Goal: Task Accomplishment & Management: Use online tool/utility

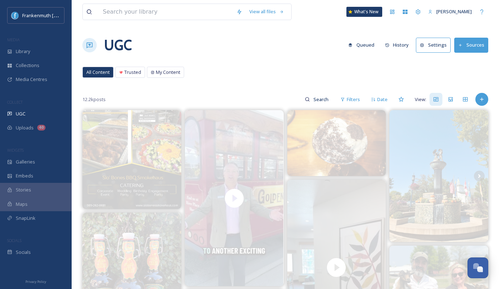
scroll to position [620, 0]
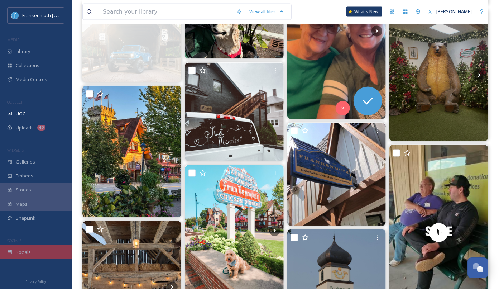
click at [40, 256] on div "Socials" at bounding box center [36, 252] width 72 height 14
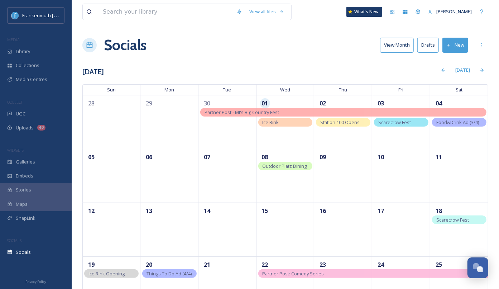
drag, startPoint x: 298, startPoint y: 134, endPoint x: 319, endPoint y: 12, distance: 123.8
click at [40, 121] on div "Uploads 40" at bounding box center [36, 128] width 72 height 14
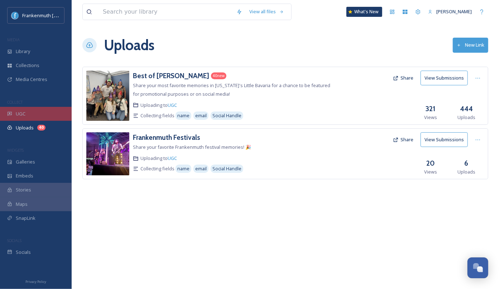
click at [39, 113] on div "UGC" at bounding box center [36, 114] width 72 height 14
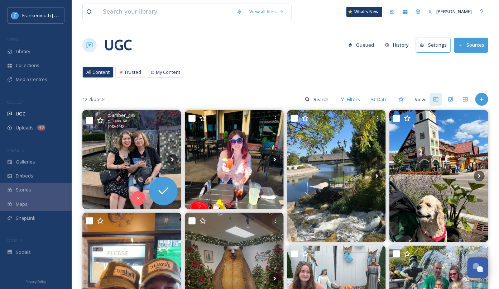
click at [102, 151] on img at bounding box center [131, 159] width 99 height 99
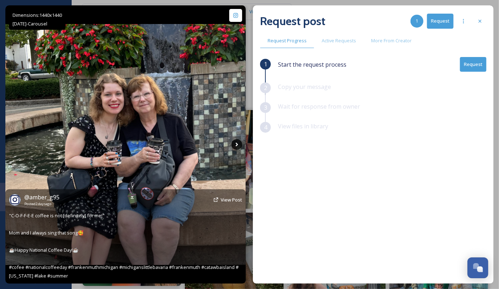
click at [238, 146] on icon at bounding box center [236, 144] width 11 height 11
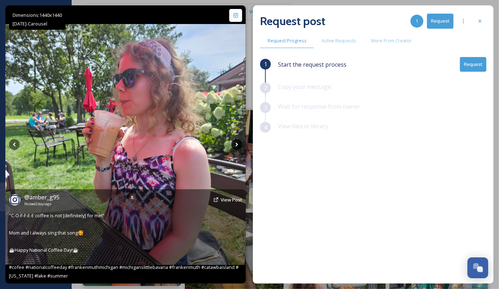
click at [238, 146] on icon at bounding box center [236, 144] width 11 height 11
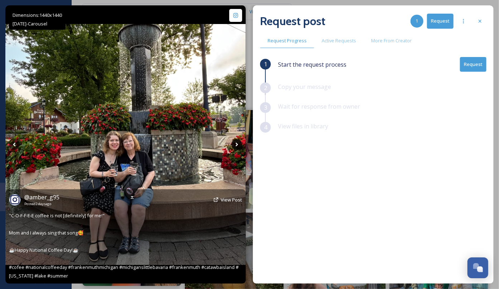
click at [238, 146] on icon at bounding box center [236, 144] width 11 height 11
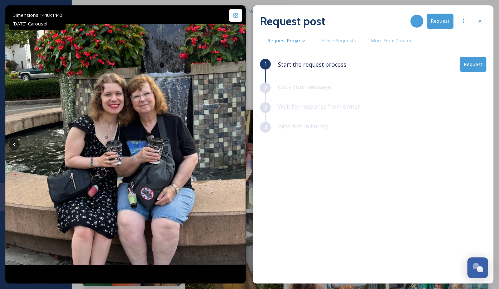
click at [479, 62] on button "Request" at bounding box center [473, 64] width 26 height 15
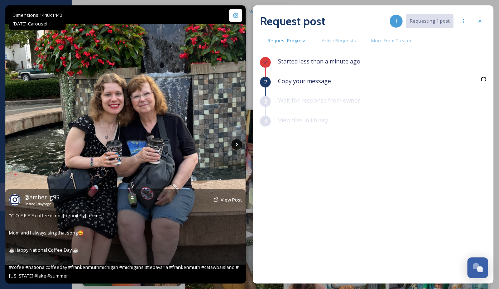
click at [236, 149] on icon at bounding box center [236, 144] width 11 height 11
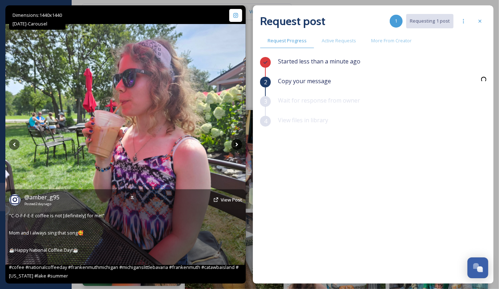
click at [236, 149] on icon at bounding box center [236, 144] width 11 height 11
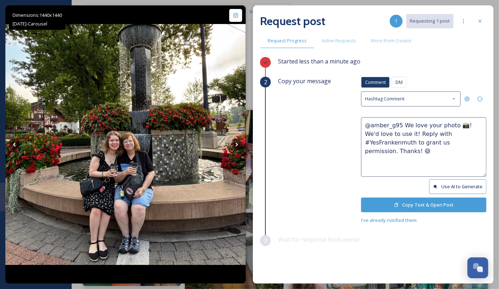
click at [451, 125] on textarea "@amber_g95 We love your photo 📸! We'd love to use it! Reply with #YesFrankenmut…" at bounding box center [423, 146] width 125 height 59
click at [397, 134] on textarea "@amber_g95 We love your photos 📸! We'd love to use it! Reply with #YesFrankenmu…" at bounding box center [423, 146] width 125 height 59
type textarea "@amber_g95 We love your photos 📸! We'd love to use them! Reply with #YesFranken…"
click at [422, 204] on button "Copy Text & Open Post" at bounding box center [423, 204] width 125 height 15
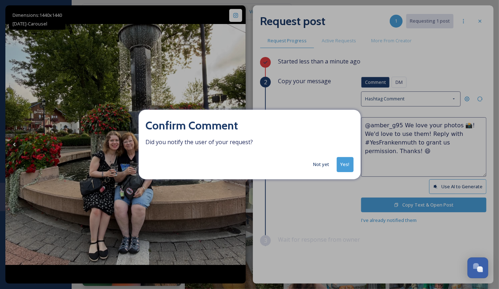
click at [347, 163] on button "Yes!" at bounding box center [345, 164] width 17 height 15
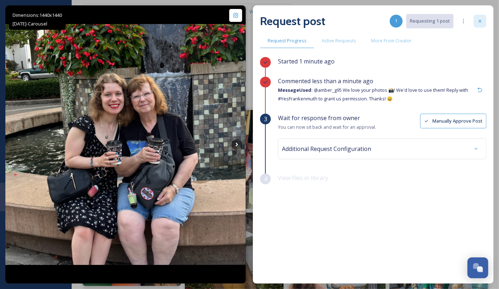
click at [478, 21] on icon at bounding box center [480, 21] width 6 height 6
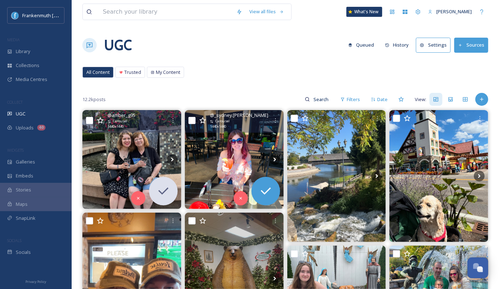
click at [242, 153] on img at bounding box center [234, 159] width 99 height 99
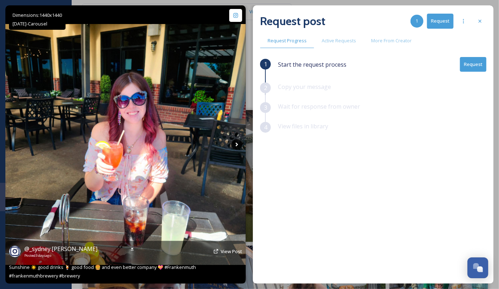
click at [237, 143] on icon at bounding box center [236, 144] width 11 height 11
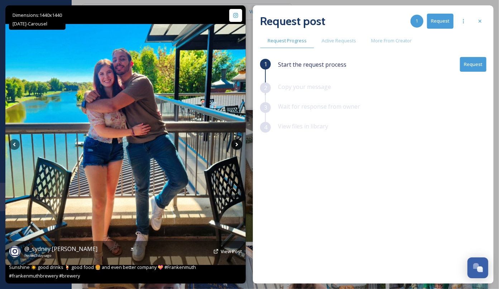
click at [237, 143] on icon at bounding box center [236, 144] width 11 height 11
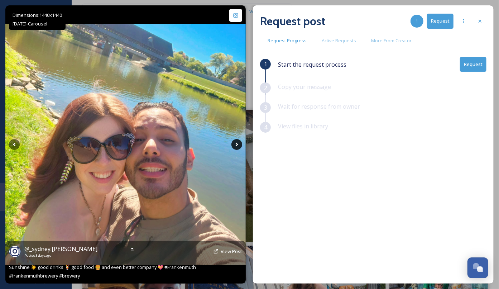
click at [237, 143] on icon at bounding box center [237, 144] width 3 height 4
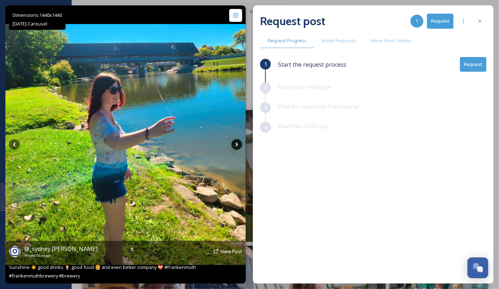
click at [237, 143] on icon at bounding box center [237, 144] width 3 height 4
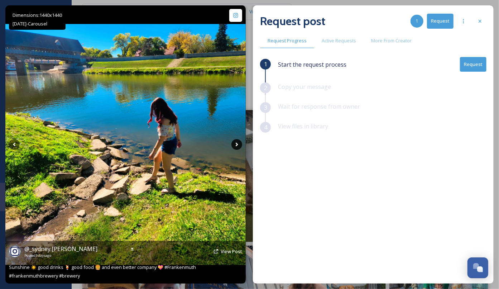
click at [237, 143] on icon at bounding box center [237, 144] width 3 height 4
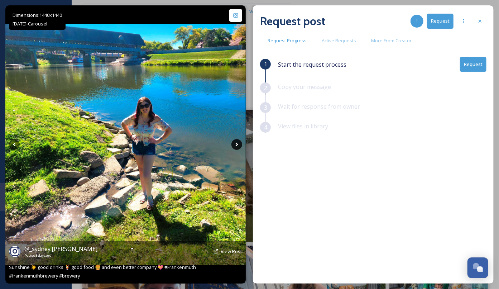
click at [237, 143] on icon at bounding box center [237, 144] width 3 height 4
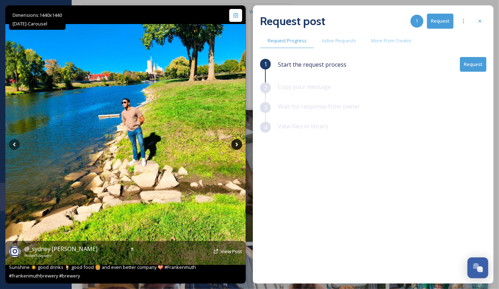
click at [237, 143] on icon at bounding box center [237, 144] width 3 height 4
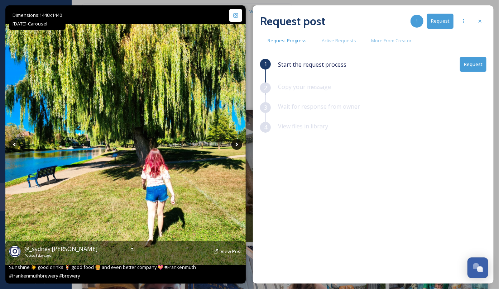
click at [237, 143] on icon at bounding box center [237, 144] width 3 height 4
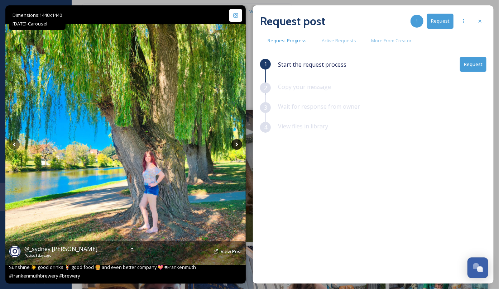
click at [237, 143] on icon at bounding box center [237, 144] width 3 height 4
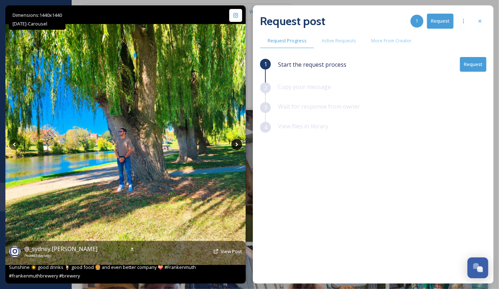
click at [237, 143] on icon at bounding box center [237, 144] width 3 height 4
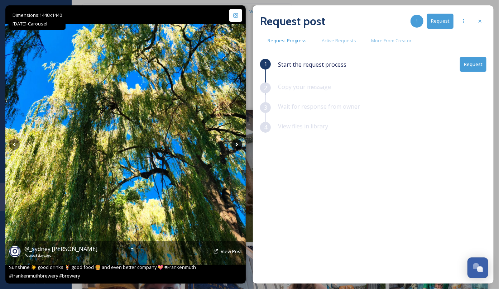
click at [237, 143] on icon at bounding box center [237, 144] width 3 height 4
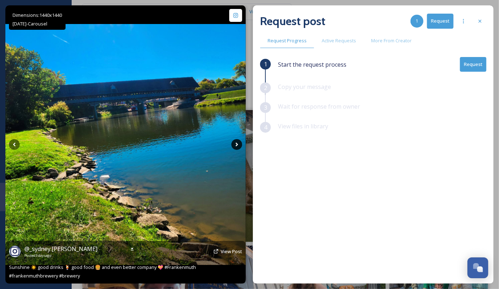
click at [237, 143] on icon at bounding box center [237, 144] width 3 height 4
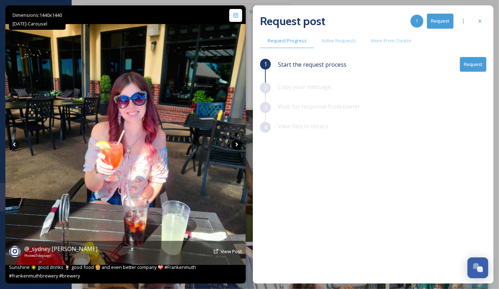
click at [237, 143] on icon at bounding box center [237, 144] width 3 height 4
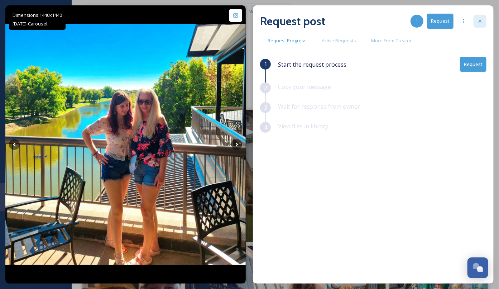
click at [480, 25] on div at bounding box center [479, 21] width 13 height 13
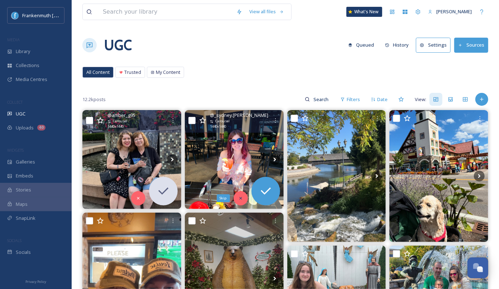
click at [239, 199] on icon at bounding box center [240, 197] width 5 height 5
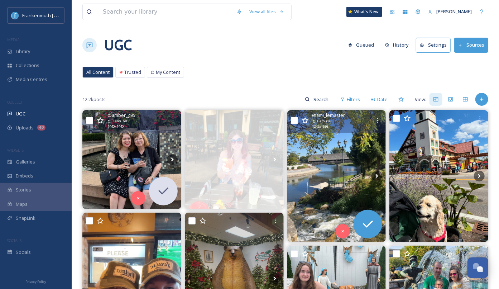
click at [335, 165] on img at bounding box center [336, 176] width 99 height 132
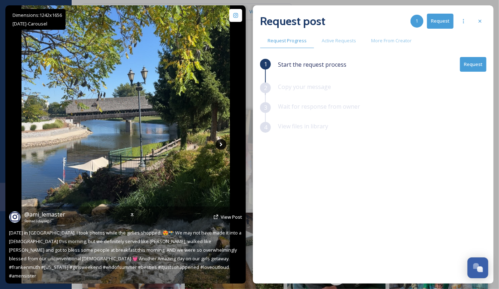
click at [221, 146] on icon at bounding box center [221, 144] width 11 height 11
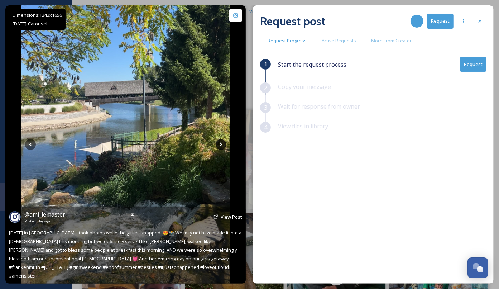
click at [221, 144] on icon at bounding box center [220, 144] width 3 height 4
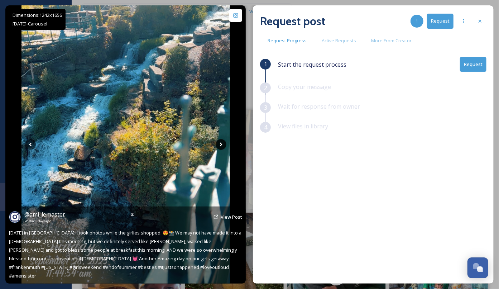
click at [221, 144] on icon at bounding box center [220, 144] width 3 height 4
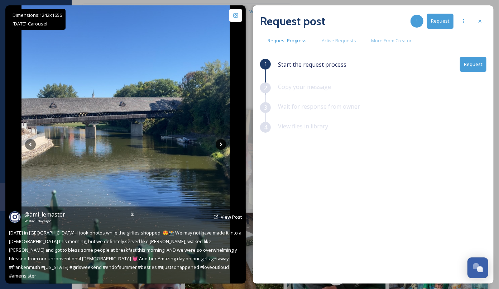
click at [221, 144] on icon at bounding box center [220, 144] width 3 height 4
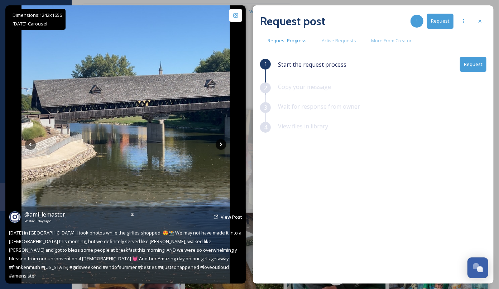
click at [221, 144] on icon at bounding box center [220, 144] width 3 height 4
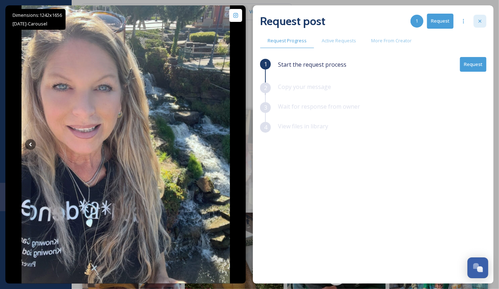
click at [481, 26] on div at bounding box center [479, 21] width 13 height 13
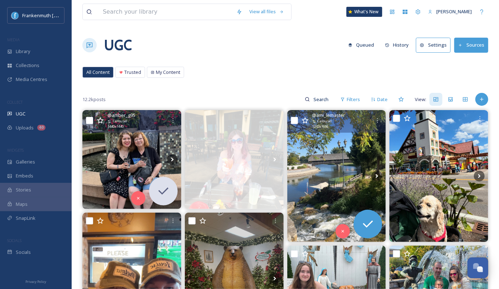
click at [339, 181] on img at bounding box center [336, 176] width 99 height 132
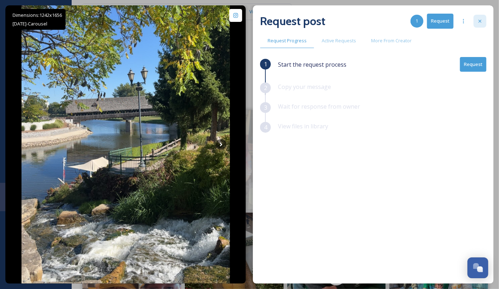
click at [482, 23] on icon at bounding box center [480, 21] width 6 height 6
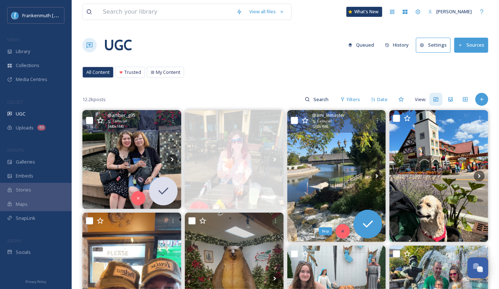
click at [343, 228] on icon at bounding box center [342, 230] width 5 height 5
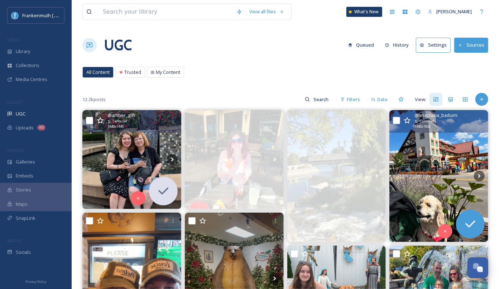
click at [424, 174] on img at bounding box center [438, 176] width 99 height 132
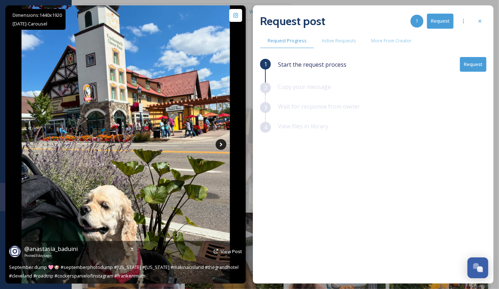
click at [224, 145] on icon at bounding box center [221, 144] width 11 height 11
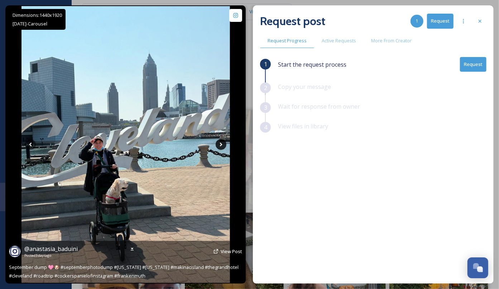
click at [221, 145] on icon at bounding box center [221, 144] width 11 height 11
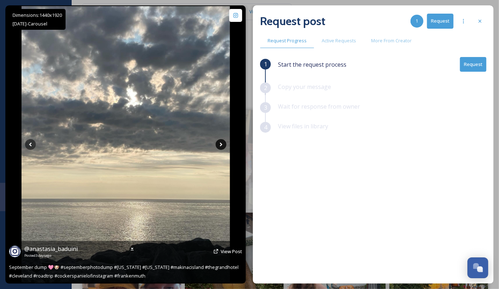
click at [221, 145] on icon at bounding box center [221, 144] width 11 height 11
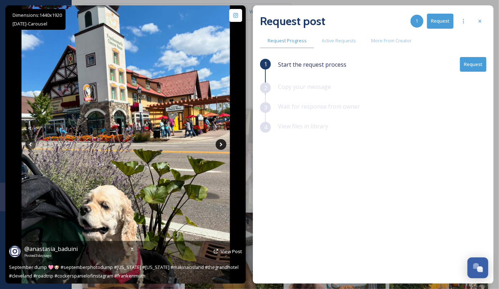
click at [221, 145] on icon at bounding box center [221, 144] width 11 height 11
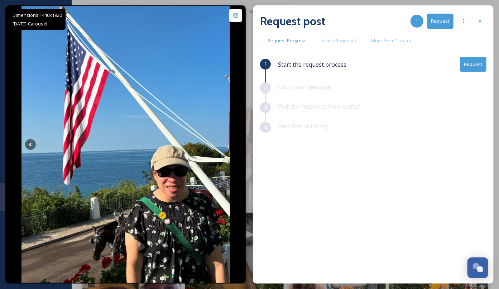
click at [479, 66] on button "Request" at bounding box center [473, 64] width 26 height 15
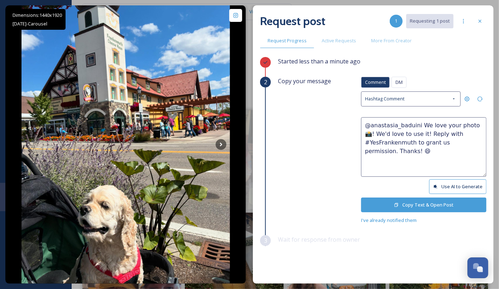
click at [469, 124] on textarea "@anastasia_baduini We love your photo 📸! We'd love to use it! Reply with #YesFr…" at bounding box center [423, 146] width 125 height 59
click at [425, 202] on button "Copy Text & Open Post" at bounding box center [423, 204] width 125 height 15
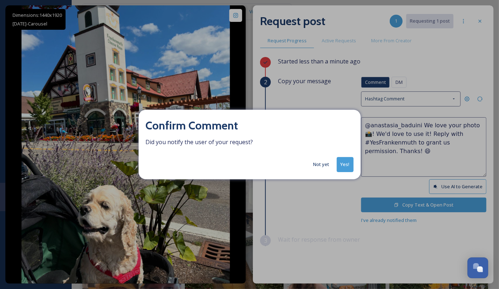
click at [345, 164] on button "Yes!" at bounding box center [345, 164] width 17 height 15
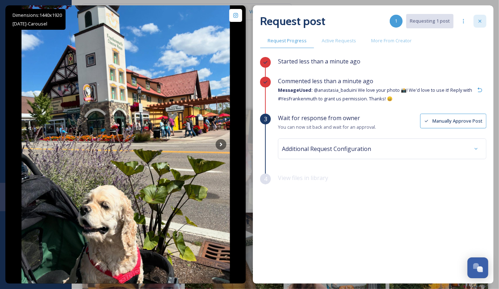
click at [479, 23] on icon at bounding box center [480, 21] width 6 height 6
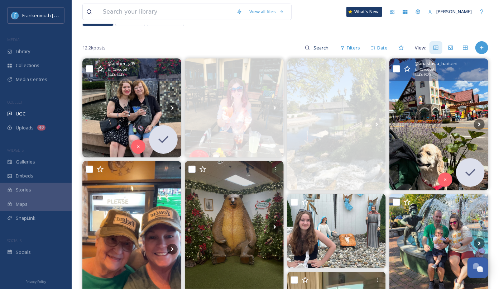
scroll to position [65, 0]
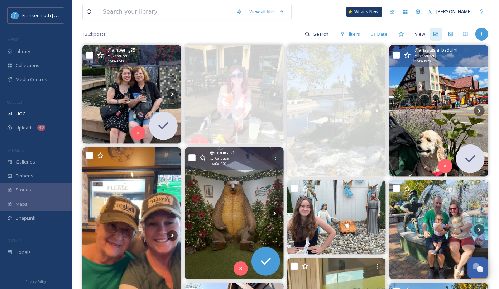
click at [248, 215] on img at bounding box center [234, 213] width 99 height 132
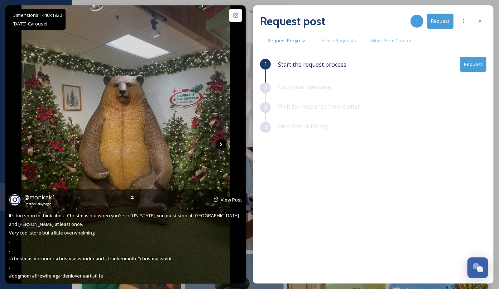
click at [220, 142] on icon at bounding box center [221, 144] width 11 height 11
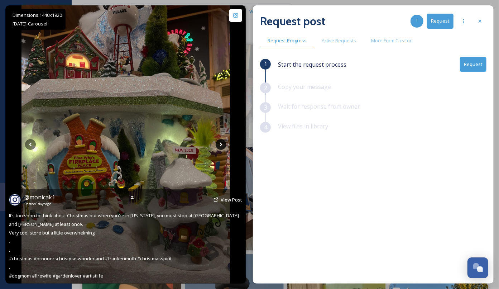
click at [220, 142] on icon at bounding box center [221, 144] width 11 height 11
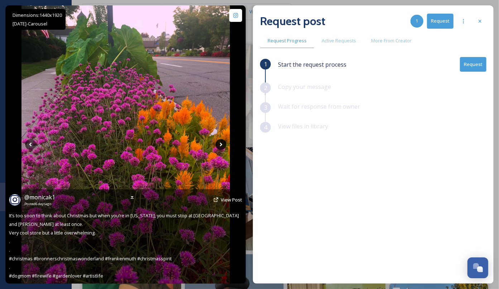
click at [220, 142] on icon at bounding box center [221, 144] width 11 height 11
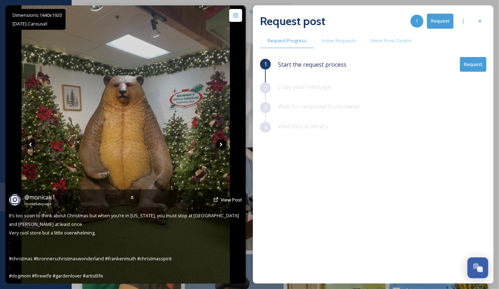
click at [220, 142] on icon at bounding box center [221, 144] width 11 height 11
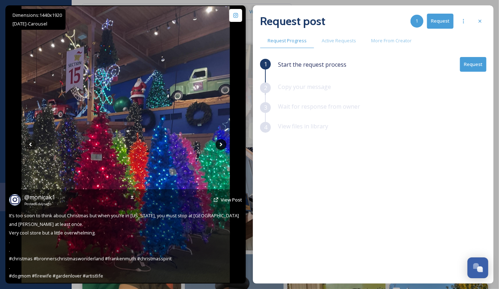
click at [220, 142] on icon at bounding box center [221, 144] width 11 height 11
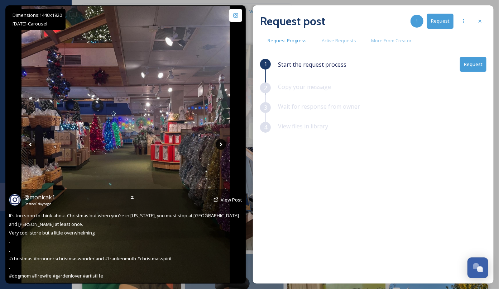
click at [220, 142] on icon at bounding box center [221, 144] width 11 height 11
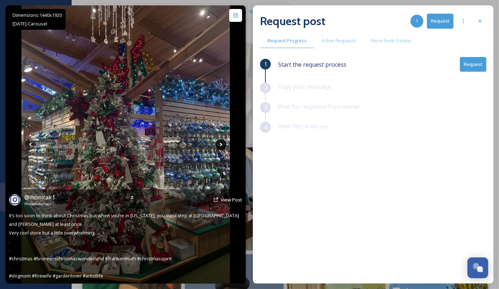
click at [220, 142] on icon at bounding box center [221, 144] width 11 height 11
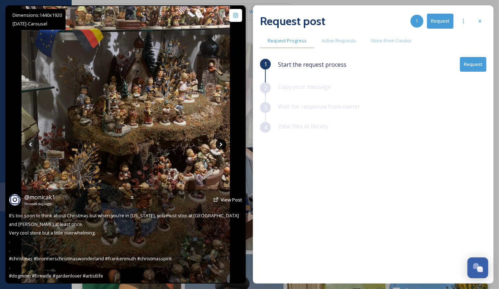
click at [220, 142] on icon at bounding box center [221, 144] width 11 height 11
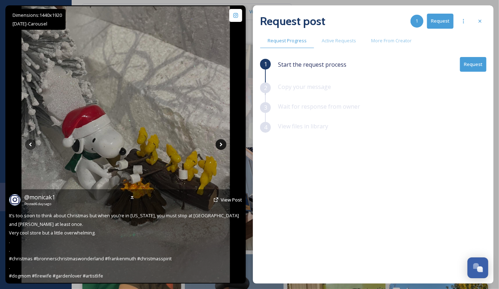
click at [220, 141] on icon at bounding box center [221, 144] width 11 height 11
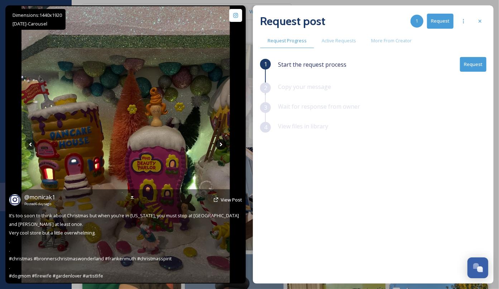
click at [220, 141] on icon at bounding box center [221, 144] width 11 height 11
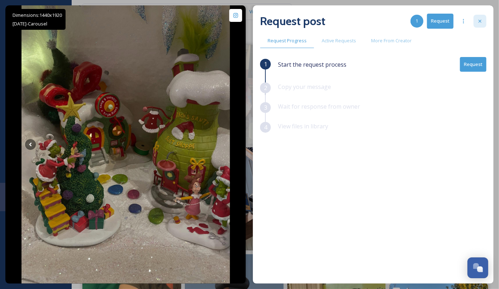
click at [480, 23] on icon at bounding box center [480, 21] width 6 height 6
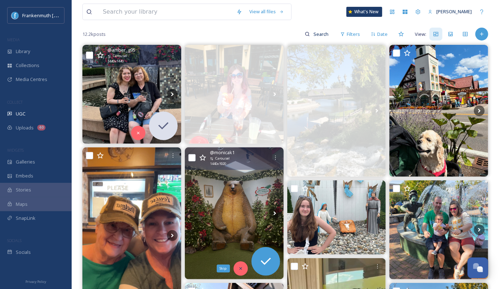
click at [238, 270] on icon at bounding box center [240, 268] width 5 height 5
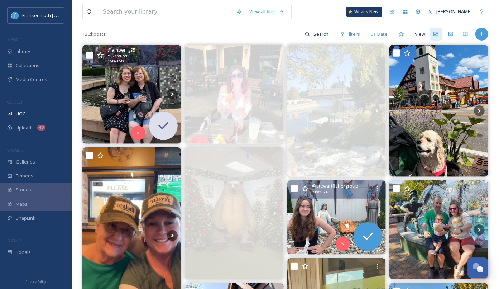
scroll to position [101, 0]
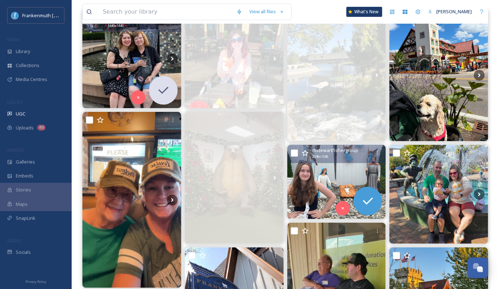
click at [321, 185] on img at bounding box center [336, 182] width 99 height 74
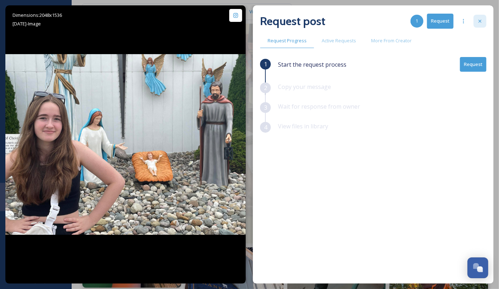
click at [485, 21] on div at bounding box center [479, 21] width 13 height 13
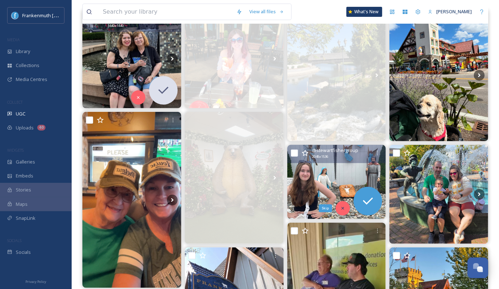
click at [343, 213] on div "Skip" at bounding box center [342, 208] width 14 height 14
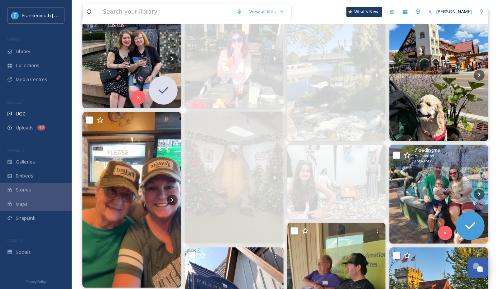
click at [456, 184] on img at bounding box center [438, 194] width 99 height 99
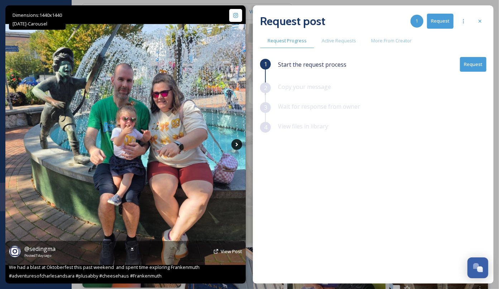
click at [236, 142] on icon at bounding box center [236, 144] width 11 height 11
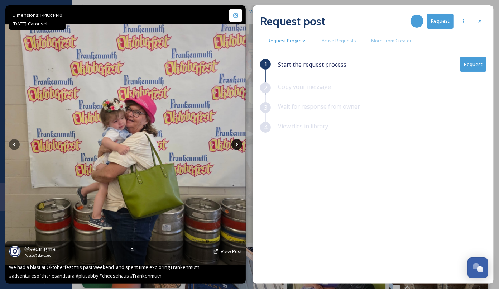
click at [236, 142] on icon at bounding box center [236, 144] width 11 height 11
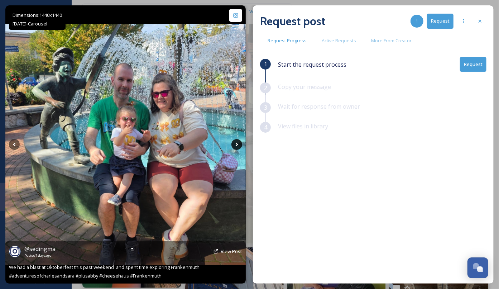
click at [236, 142] on icon at bounding box center [236, 144] width 11 height 11
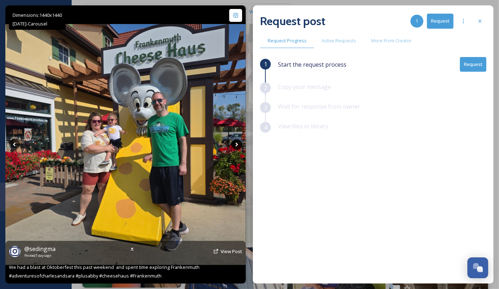
click at [236, 142] on icon at bounding box center [236, 144] width 11 height 11
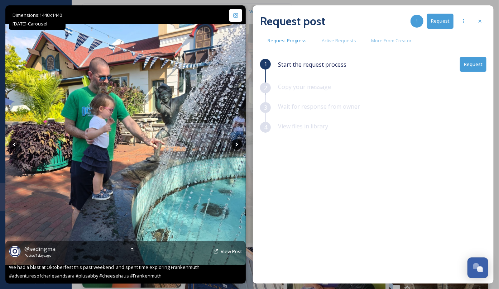
click at [236, 142] on icon at bounding box center [236, 144] width 11 height 11
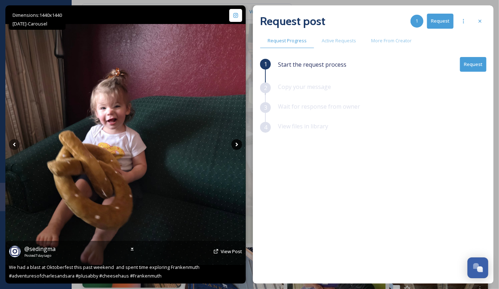
click at [236, 142] on icon at bounding box center [236, 144] width 11 height 11
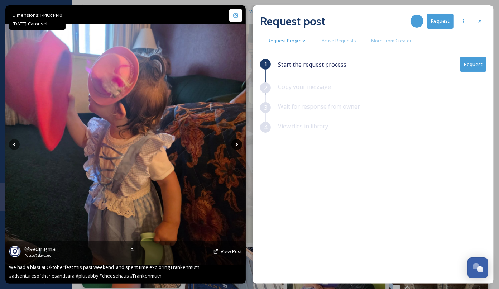
click at [236, 142] on icon at bounding box center [236, 144] width 11 height 11
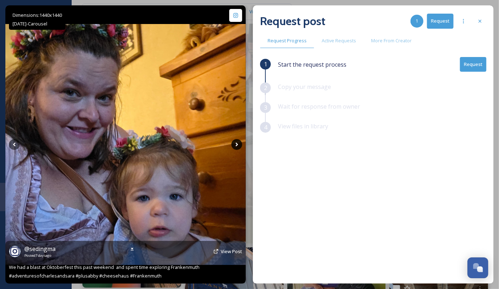
click at [236, 142] on icon at bounding box center [236, 144] width 11 height 11
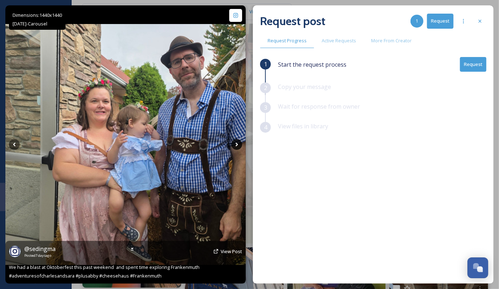
click at [236, 142] on icon at bounding box center [236, 144] width 11 height 11
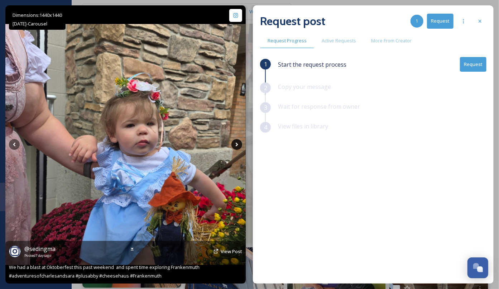
click at [236, 142] on icon at bounding box center [236, 144] width 11 height 11
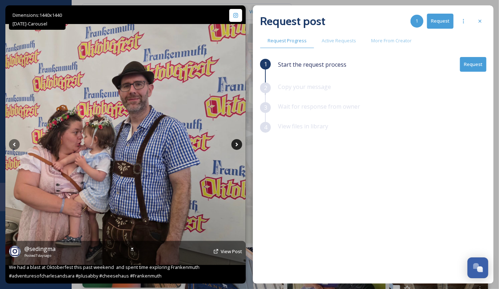
click at [236, 142] on icon at bounding box center [236, 144] width 11 height 11
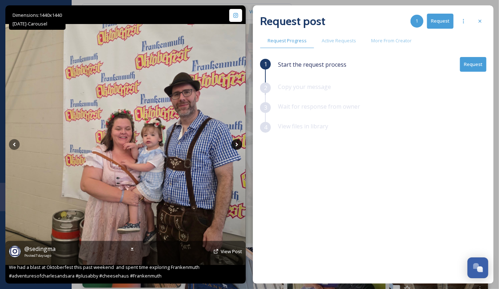
click at [236, 142] on icon at bounding box center [236, 144] width 11 height 11
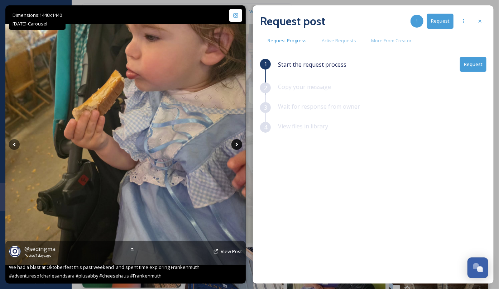
click at [236, 142] on icon at bounding box center [236, 144] width 11 height 11
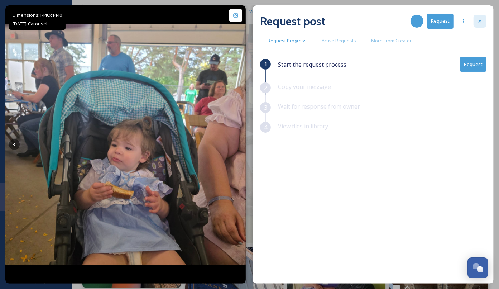
click at [481, 22] on icon at bounding box center [480, 21] width 6 height 6
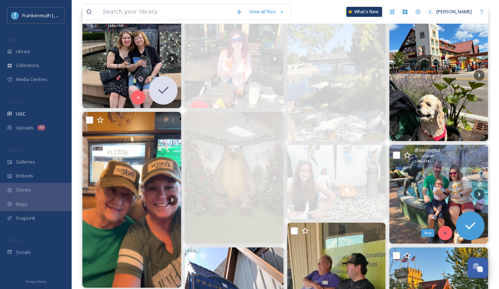
click at [443, 231] on icon at bounding box center [444, 232] width 5 height 5
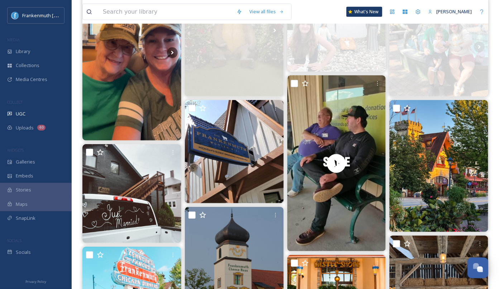
scroll to position [251, 0]
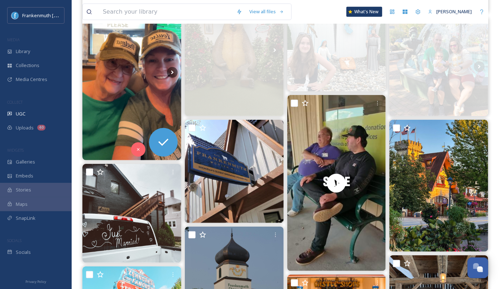
click at [154, 90] on img at bounding box center [131, 71] width 99 height 175
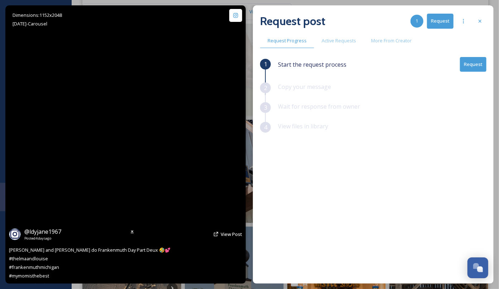
scroll to position [49, 0]
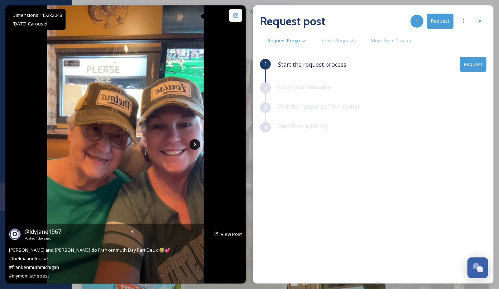
click at [194, 146] on icon at bounding box center [194, 144] width 11 height 11
click at [195, 145] on icon at bounding box center [194, 144] width 11 height 11
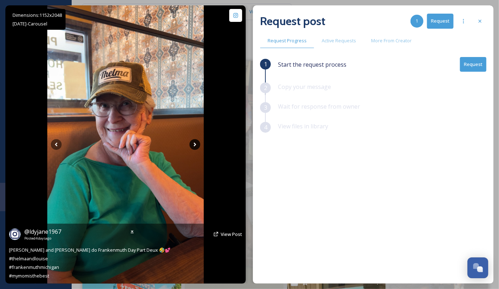
click at [195, 145] on icon at bounding box center [194, 144] width 11 height 11
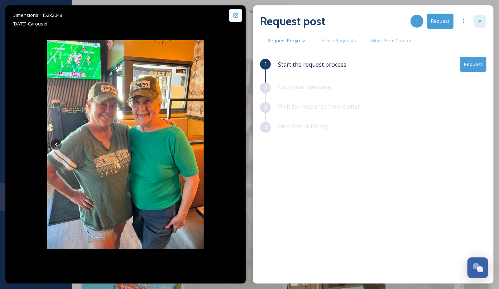
click at [478, 21] on icon at bounding box center [480, 21] width 6 height 6
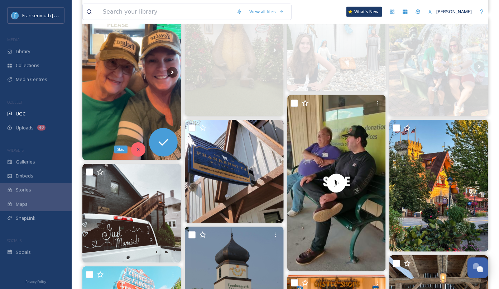
click at [141, 151] on div "Skip" at bounding box center [138, 149] width 14 height 14
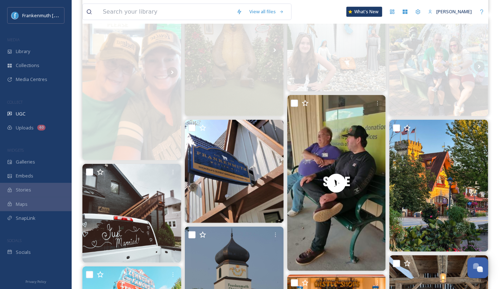
scroll to position [0, 0]
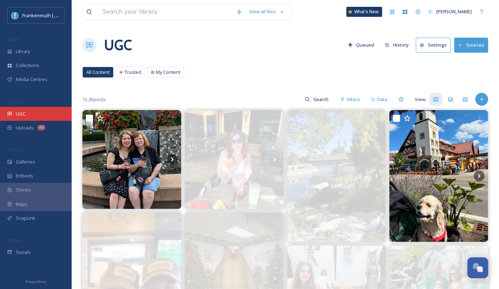
click at [47, 114] on div "UGC" at bounding box center [36, 114] width 72 height 14
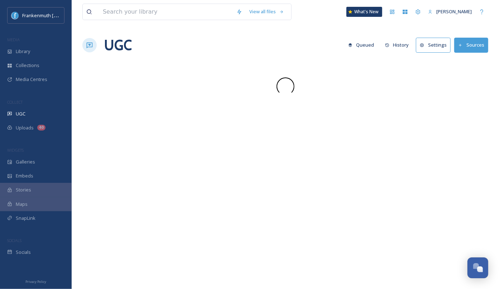
click at [47, 114] on div "UGC" at bounding box center [36, 114] width 72 height 14
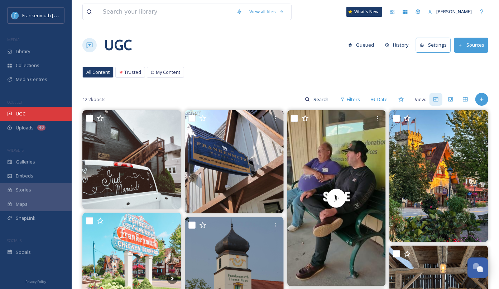
click at [46, 108] on div "UGC" at bounding box center [36, 114] width 72 height 14
click at [68, 110] on div "UGC" at bounding box center [36, 114] width 72 height 14
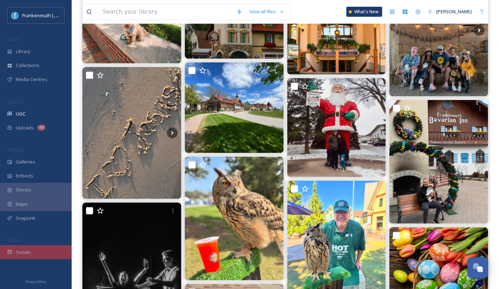
click at [44, 250] on div "Socials" at bounding box center [36, 252] width 72 height 14
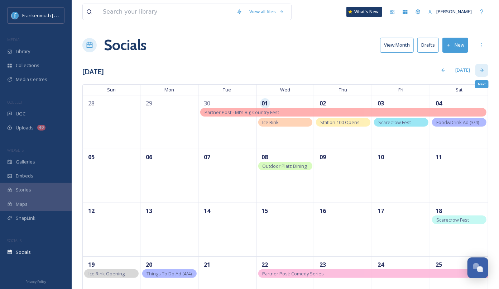
click at [485, 66] on div "Next" at bounding box center [481, 70] width 13 height 13
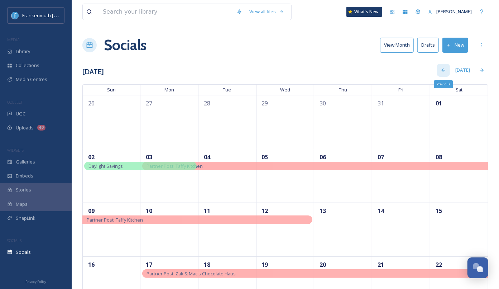
click at [443, 71] on icon at bounding box center [443, 70] width 6 height 6
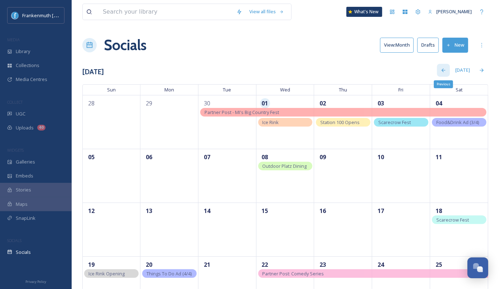
click at [441, 74] on div "Previous" at bounding box center [443, 70] width 13 height 13
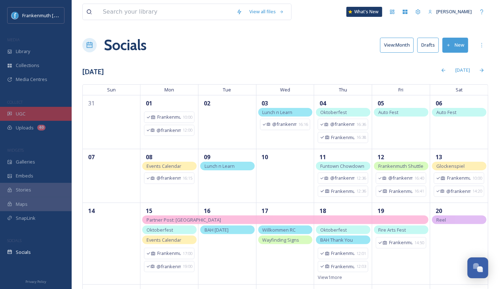
click at [40, 113] on div "UGC" at bounding box center [36, 114] width 72 height 14
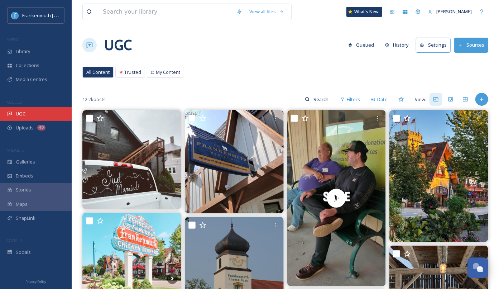
click at [32, 117] on div "UGC" at bounding box center [36, 114] width 72 height 14
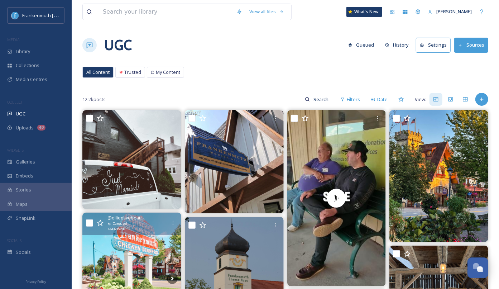
scroll to position [61, 0]
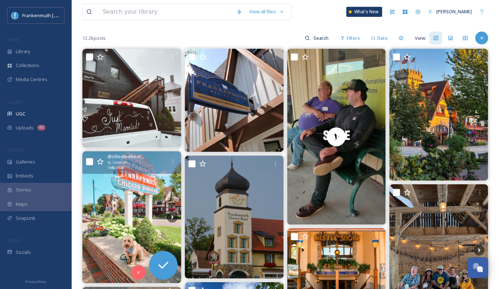
click at [107, 236] on img at bounding box center [131, 217] width 99 height 132
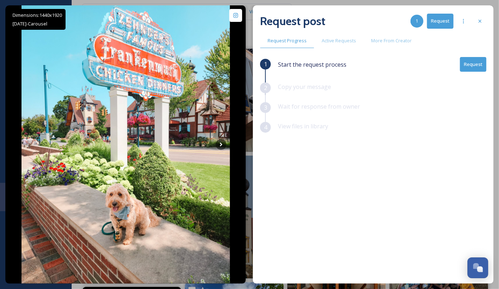
click at [475, 61] on button "Request" at bounding box center [473, 64] width 26 height 15
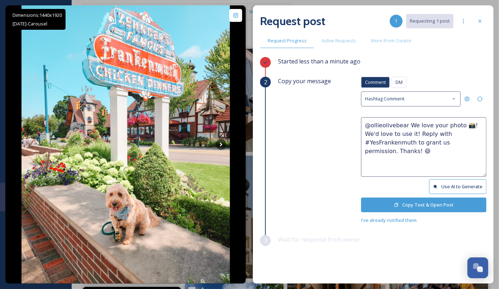
drag, startPoint x: 455, startPoint y: 125, endPoint x: 453, endPoint y: 161, distance: 36.6
click at [455, 125] on textarea "@ollieolivebear We love your photo 📸! We'd love to use it! Reply with #YesFrank…" at bounding box center [423, 146] width 125 height 59
drag, startPoint x: 398, startPoint y: 133, endPoint x: 398, endPoint y: 141, distance: 8.6
click at [398, 133] on textarea "@ollieolivebear We love your photos 📸! We'd love to use it! Reply with #YesFran…" at bounding box center [423, 146] width 125 height 59
type textarea "@ollieolivebear We love your photos 📸! We'd love to use them! Reply with #YesFr…"
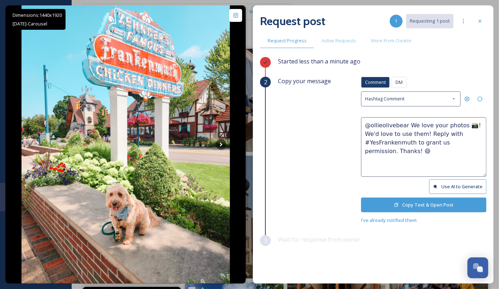
click at [432, 199] on button "Copy Text & Open Post" at bounding box center [423, 204] width 125 height 15
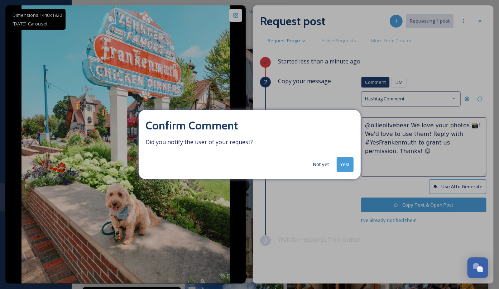
click at [352, 165] on button "Yes!" at bounding box center [345, 164] width 17 height 15
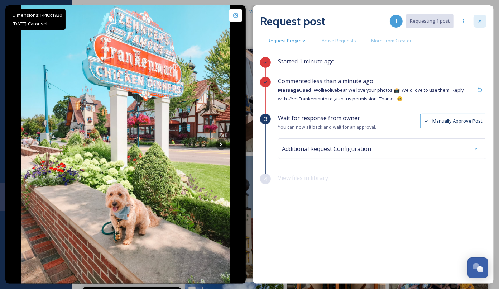
click at [483, 23] on div at bounding box center [479, 21] width 13 height 13
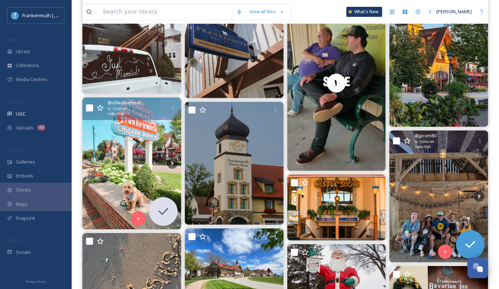
scroll to position [124, 0]
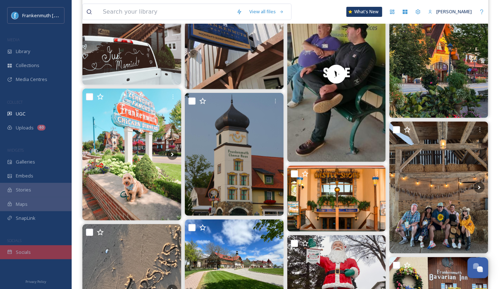
click at [41, 245] on div "Socials" at bounding box center [36, 252] width 72 height 14
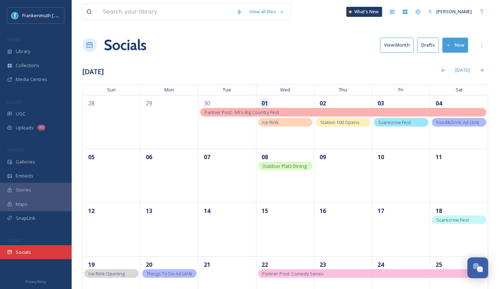
click at [45, 257] on div "Socials" at bounding box center [36, 252] width 72 height 14
click at [463, 43] on button "New" at bounding box center [455, 45] width 26 height 15
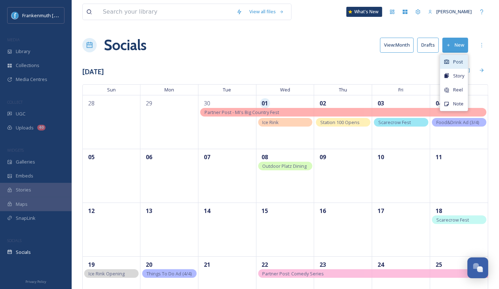
click at [458, 57] on div "Post" at bounding box center [454, 62] width 28 height 14
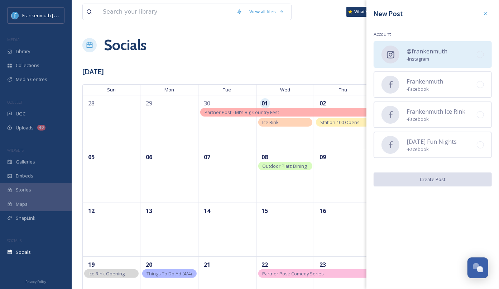
click at [452, 57] on div "@frankenmuth - Instagram" at bounding box center [432, 54] width 118 height 26
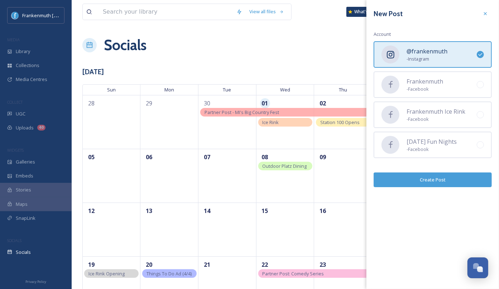
click at [451, 178] on button "Create Post" at bounding box center [432, 179] width 118 height 15
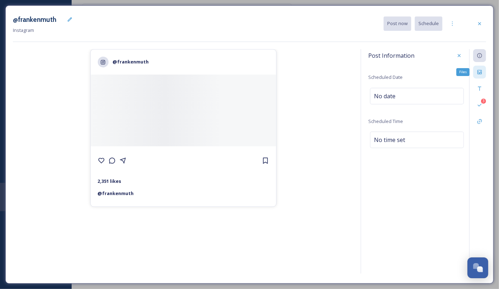
click at [480, 73] on icon at bounding box center [479, 72] width 4 height 4
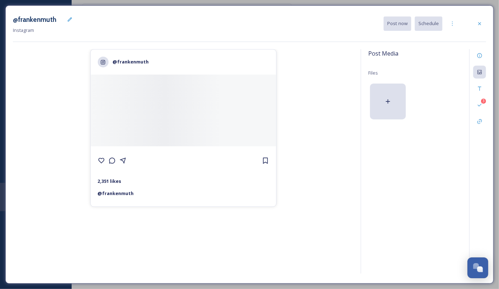
click at [434, 95] on div at bounding box center [416, 101] width 97 height 39
click at [395, 95] on div at bounding box center [388, 101] width 36 height 36
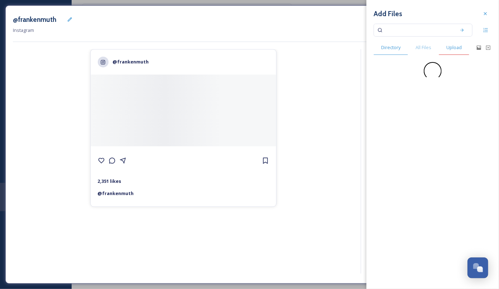
click at [450, 52] on div "Upload" at bounding box center [454, 47] width 30 height 15
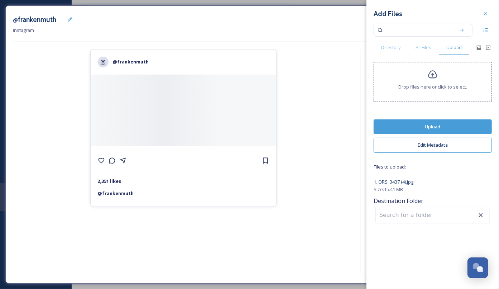
click at [432, 124] on button "Upload" at bounding box center [432, 126] width 118 height 15
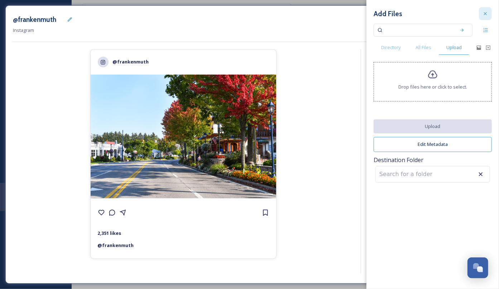
click at [485, 19] on div at bounding box center [485, 13] width 13 height 13
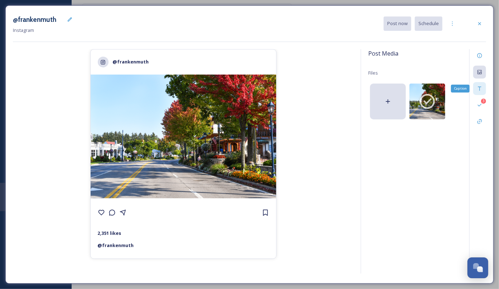
click at [479, 88] on icon at bounding box center [479, 89] width 6 height 6
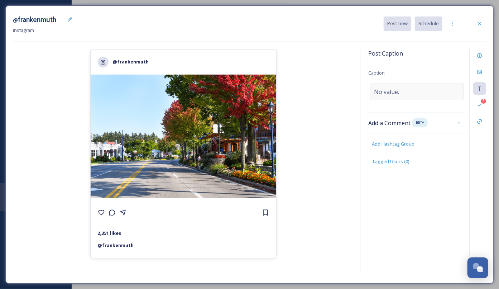
click at [416, 95] on div "No value." at bounding box center [417, 91] width 94 height 16
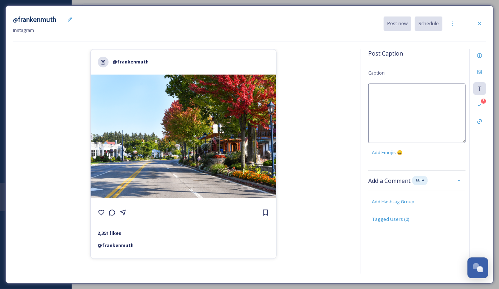
click at [416, 95] on textarea at bounding box center [416, 112] width 97 height 59
paste textarea "🍂 [PERSON_NAME] is starting to look a lot like fall!"
drag, startPoint x: 378, startPoint y: 90, endPoint x: 370, endPoint y: 90, distance: 8.6
click at [370, 90] on textarea "🍂 [PERSON_NAME] is starting to look a lot like fall!" at bounding box center [416, 112] width 97 height 59
drag, startPoint x: 433, startPoint y: 91, endPoint x: 356, endPoint y: 91, distance: 76.6
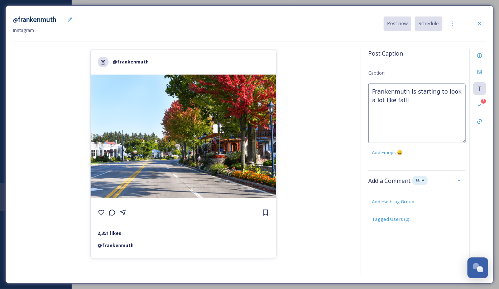
click at [356, 91] on div "@frankenmuth 2,351 likes @ frankenmuth Post Caption Caption [PERSON_NAME] is st…" at bounding box center [249, 162] width 473 height 227
click at [459, 91] on textarea "It's beginning to look a lot like fall!" at bounding box center [416, 112] width 97 height 59
click at [398, 101] on textarea "It's beginning to look a lot like fall...🍂🍃🍁" at bounding box center [416, 112] width 97 height 59
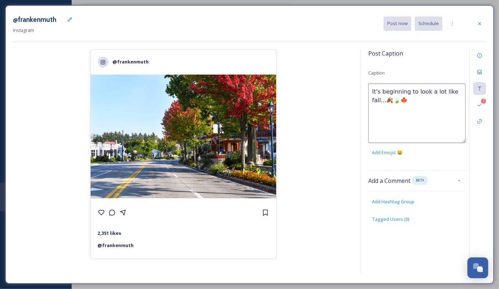
drag, startPoint x: 403, startPoint y: 101, endPoint x: 397, endPoint y: 100, distance: 5.4
click at [397, 100] on textarea "It's beginning to look a lot like fall...🍂🍃🍁" at bounding box center [416, 112] width 97 height 59
paste textarea
type textarea "It's beginning to look a lot like fall...🍂🍁🍃"
click at [351, 106] on div "@frankenmuth 2,351 likes @ [PERSON_NAME]" at bounding box center [183, 162] width 340 height 227
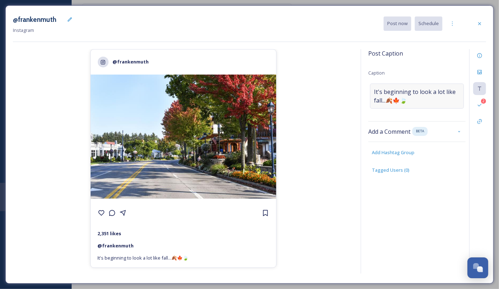
click at [434, 103] on span "It's beginning to look a lot like fall...🍂🍁🍃" at bounding box center [417, 95] width 86 height 17
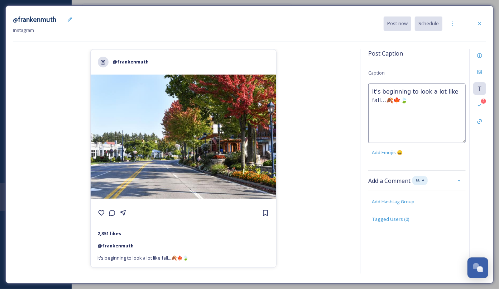
click at [434, 103] on textarea "It's beginning to look a lot like fall...🍂🍁🍃" at bounding box center [416, 112] width 97 height 59
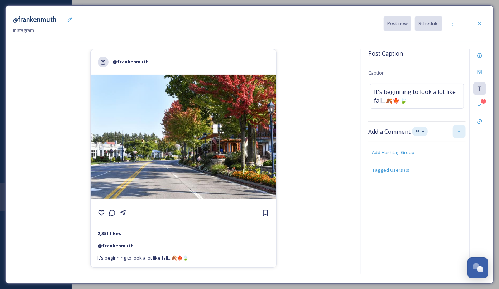
click at [453, 183] on div "Post Caption Caption It's beginning to look a lot like fall...🍂🍁🍃 Add a Comment…" at bounding box center [416, 118] width 97 height 139
click at [460, 131] on icon at bounding box center [459, 132] width 6 height 6
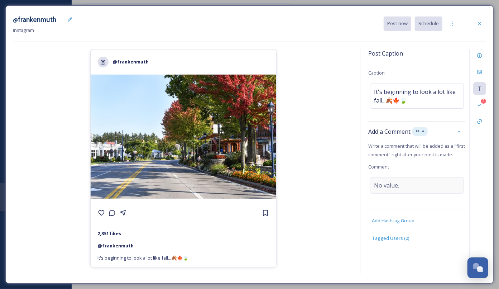
click at [382, 189] on div "No value." at bounding box center [417, 185] width 94 height 16
click at [382, 189] on textarea at bounding box center [416, 206] width 97 height 59
type textarea "What are you looking forward to most this fall? 🎃"
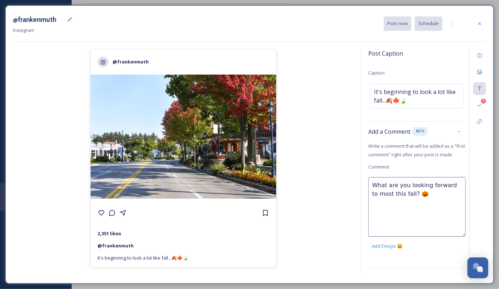
click at [339, 72] on div "@frankenmuth 2,351 likes @ frankenmuth It's beginning to look a lot like fall..…" at bounding box center [183, 162] width 340 height 227
click at [362, 151] on div "Post Caption Caption It's beginning to look a lot like fall...🍂🍁🍃 Add a Comment…" at bounding box center [422, 161] width 125 height 224
click at [486, 108] on div "2 Validations" at bounding box center [479, 104] width 13 height 13
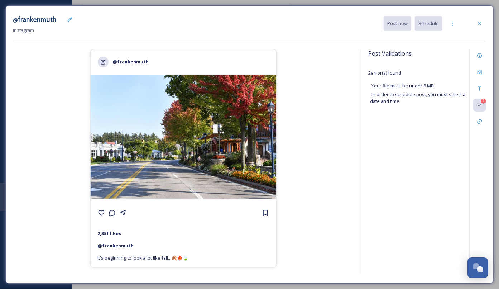
click at [463, 57] on div "Post Validations 2 error(s) found - Your file must be under 8 MB. - In order to…" at bounding box center [416, 83] width 97 height 68
click at [479, 22] on icon at bounding box center [479, 24] width 6 height 6
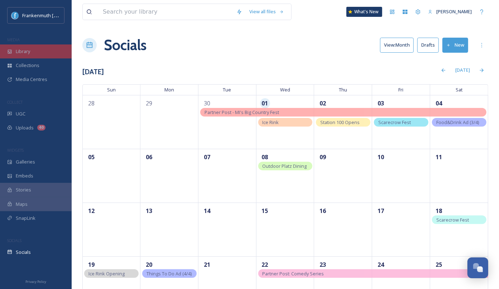
click at [41, 54] on div "Library" at bounding box center [36, 51] width 72 height 14
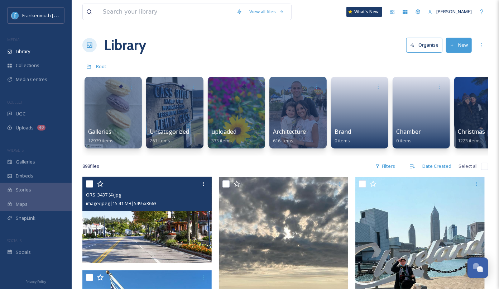
click at [178, 223] on img at bounding box center [146, 219] width 129 height 86
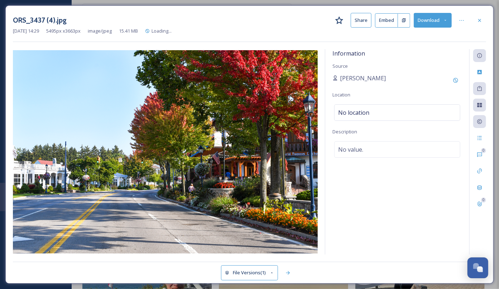
click at [271, 274] on icon at bounding box center [272, 272] width 5 height 5
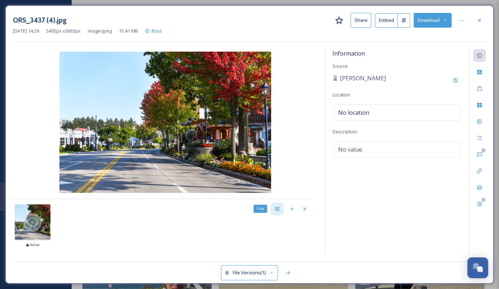
click at [277, 212] on div "Crop" at bounding box center [277, 208] width 13 height 13
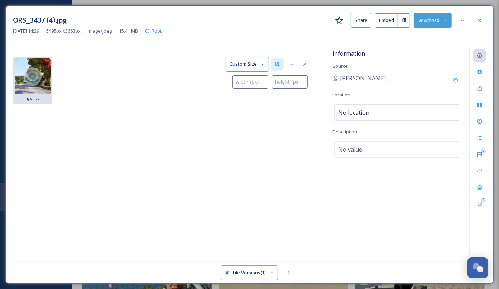
type input "0"
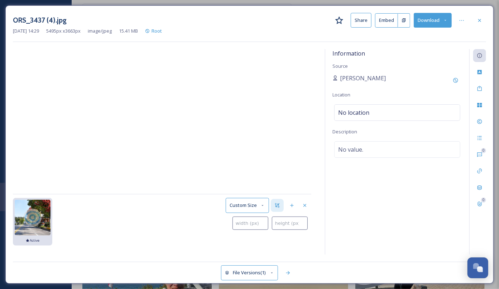
type input "0"
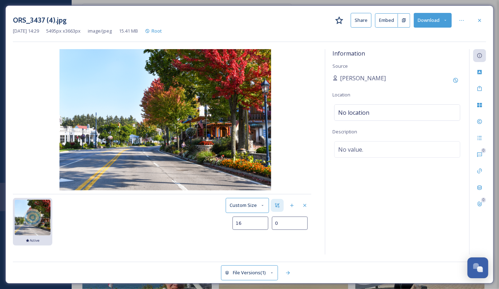
type input "79"
type input "4"
type input "191"
type input "21"
type input "354"
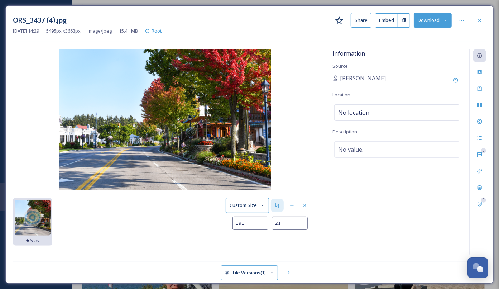
type input "53"
type input "574"
type input "97"
type input "826"
type input "148"
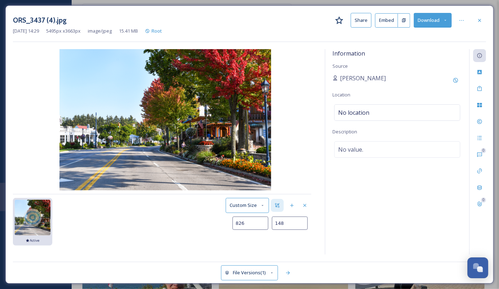
type input "1038"
type input "190"
type input "1225"
type input "220"
type input "1411"
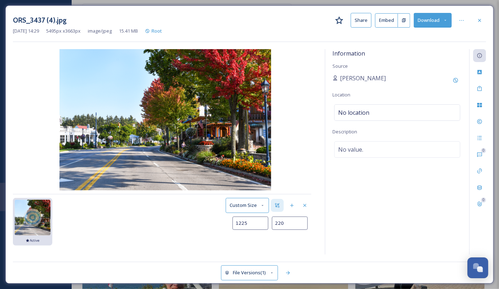
type input "246"
type input "1573"
type input "262"
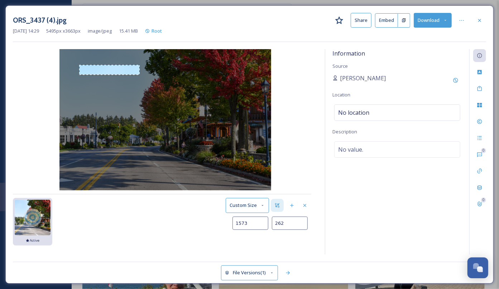
type input "1727"
type input "272"
type input "1874"
type input "284"
type input "2016"
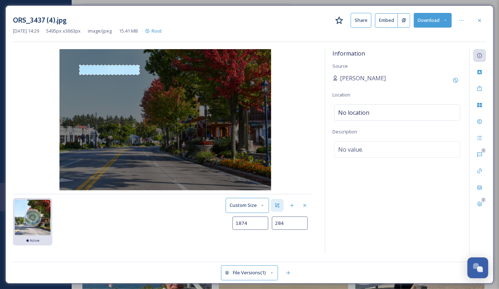
type input "294"
type input "2150"
type input "298"
type input "2268"
type input "300"
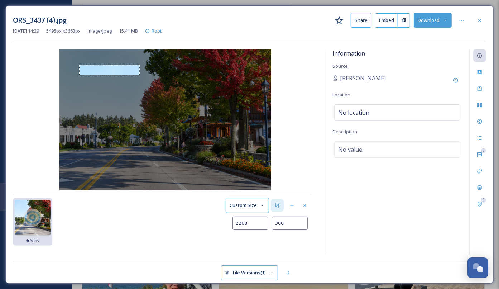
type input "2372"
type input "303"
type input "2467"
type input "305"
type input "2541"
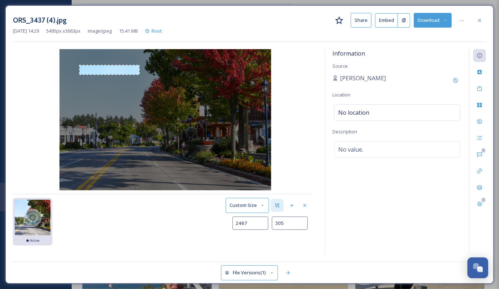
type input "307"
type input "2600"
type input "308"
type input "2672"
type input "309"
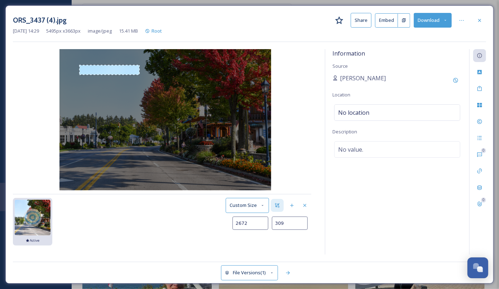
type input "2685"
type input "311"
type input "2695"
type input "312"
type input "2698"
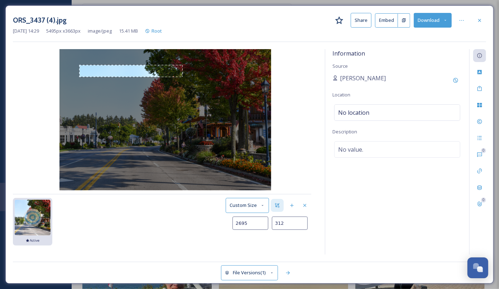
type input "315"
type input "2704"
type input "319"
type input "2722"
type input "332"
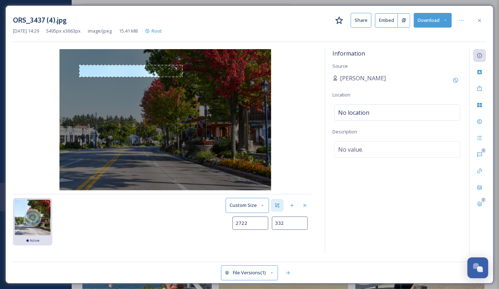
type input "2759"
type input "356"
type input "2813"
type input "392"
type input "2890"
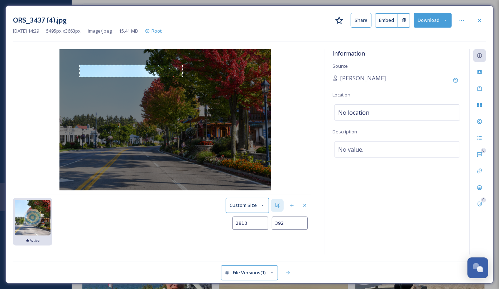
type input "433"
type input "2989"
type input "481"
type input "3103"
type input "531"
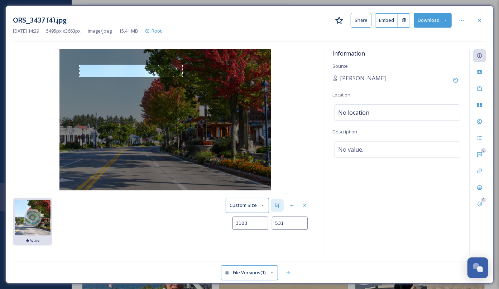
type input "3210"
type input "577"
type input "3293"
type input "613"
type input "3357"
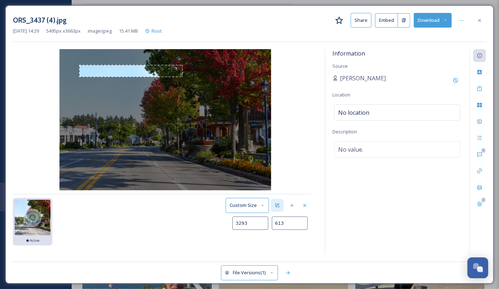
type input "639"
type input "3409"
type input "661"
type input "3443"
type input "674"
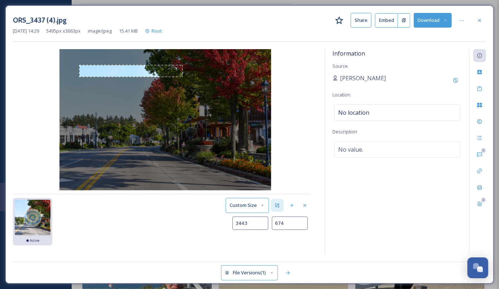
type input "3465"
type input "684"
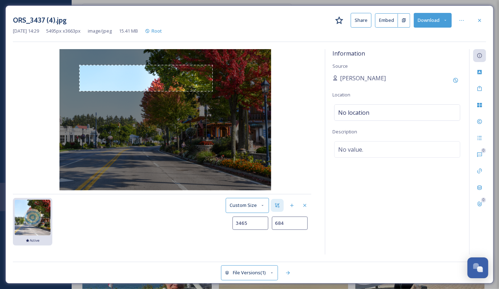
type input "3479"
type input "692"
type input "3487"
type input "698"
type input "3493"
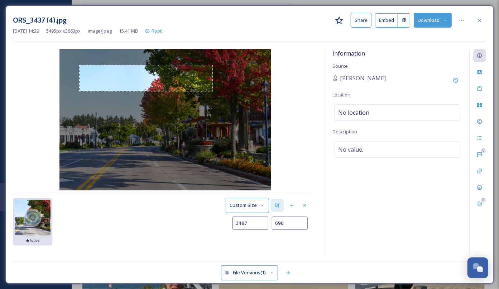
type input "703"
type input "3498"
type input "710"
type input "3504"
type input "721"
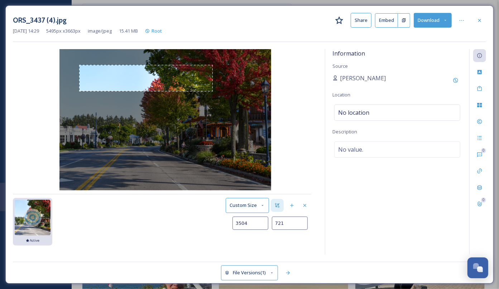
type input "3510"
type input "738"
type input "3517"
type input "768"
type input "3526"
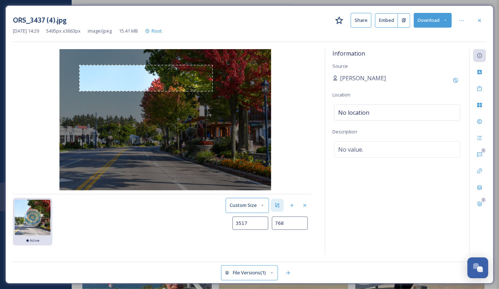
type input "813"
type input "3532"
type input "873"
type input "3535"
type input "1173"
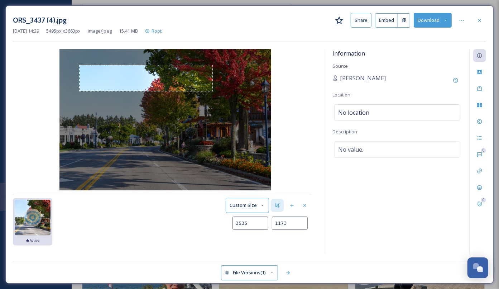
type input "3533"
type input "1235"
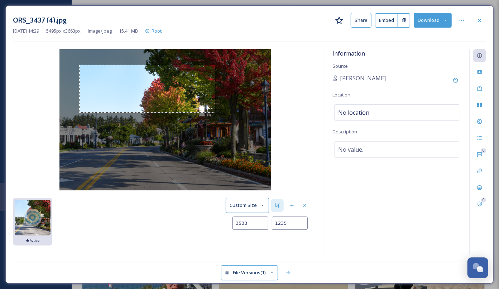
type input "3524"
type input "1304"
type input "3513"
type input "1378"
type input "3500"
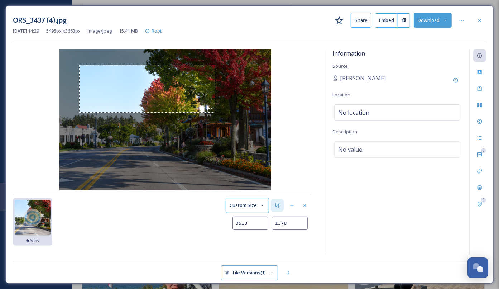
type input "1457"
type input "3486"
type input "1539"
type input "3474"
type input "1618"
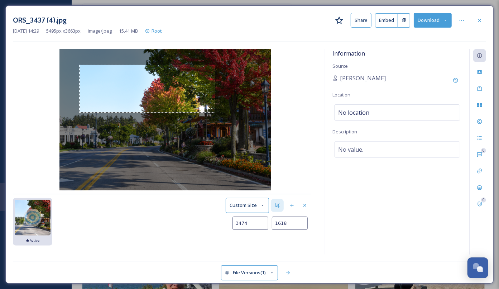
type input "3467"
type input "1699"
type input "3465"
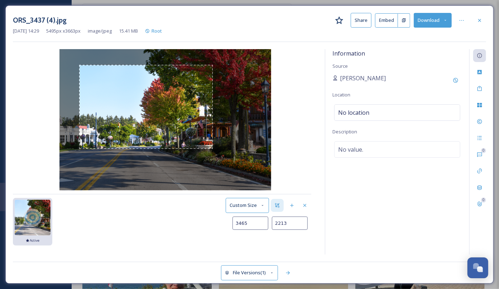
type input "2217"
type input "3468"
type input "2219"
type input "3594"
type input "2217"
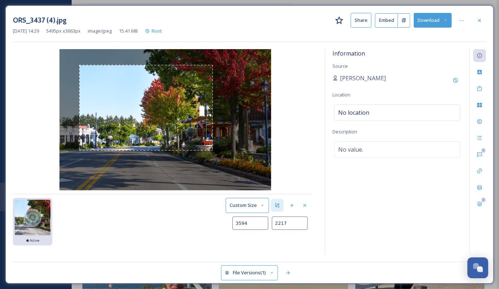
type input "3649"
type input "2215"
type input "3859"
type input "2217"
type input "3921"
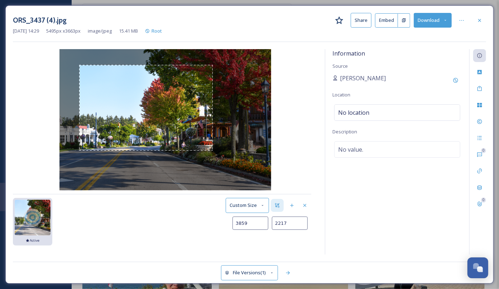
type input "2223"
type input "3979"
type input "2232"
type input "4026"
type input "2238"
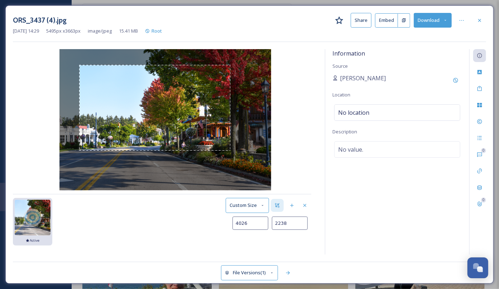
type input "4064"
type input "2242"
type input "4093"
type input "2246"
type input "4114"
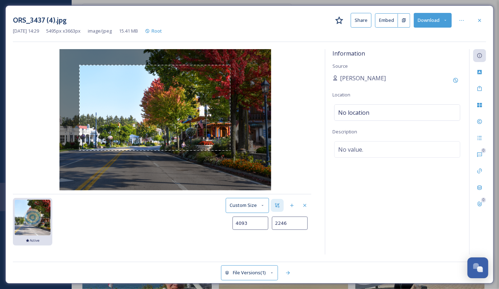
type input "2251"
type input "4131"
type input "2254"
type input "4143"
type input "2255"
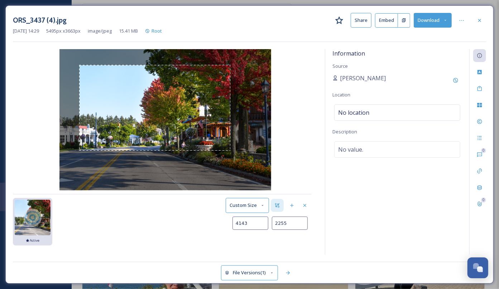
type input "4151"
type input "2258"
type input "4159"
type input "2260"
type input "4168"
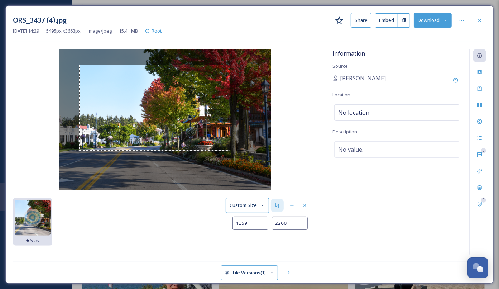
type input "2264"
type input "4177"
type input "2269"
type input "4188"
type input "2275"
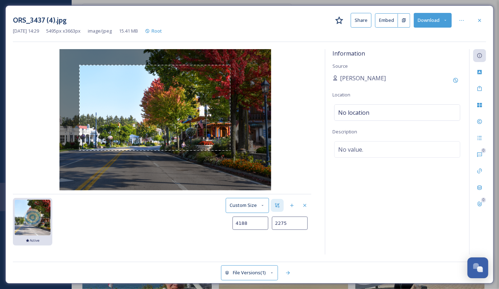
type input "4198"
type input "2280"
type input "4209"
type input "2286"
type input "4220"
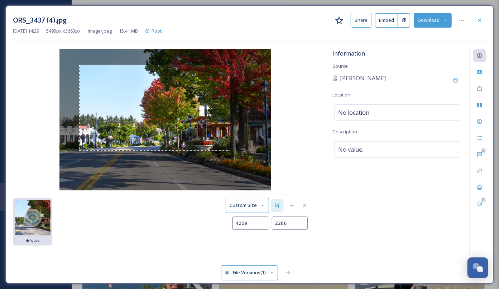
type input "2292"
type input "4230"
type input "2298"
type input "4241"
type input "2305"
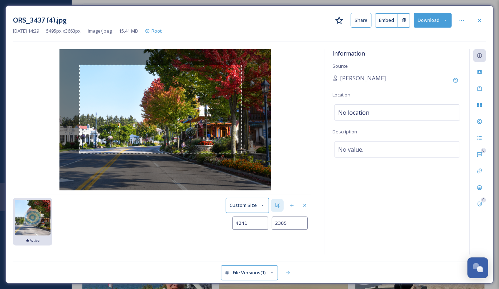
type input "4253"
type input "2313"
type input "4265"
type input "2324"
type input "4276"
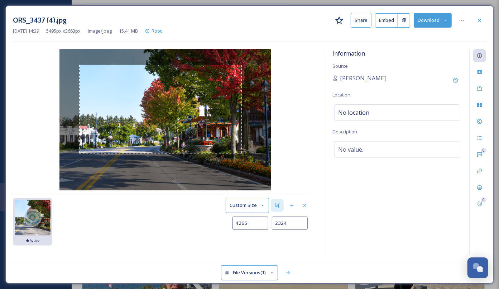
type input "2334"
type input "4286"
type input "2347"
type input "4295"
type input "2360"
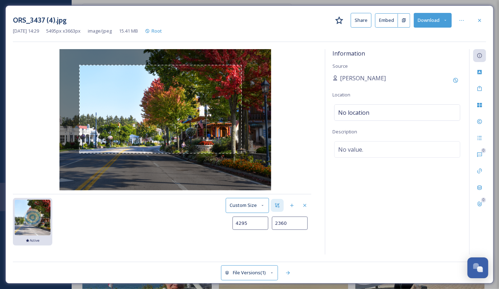
type input "4304"
type input "2374"
type input "4315"
type input "2391"
type input "4328"
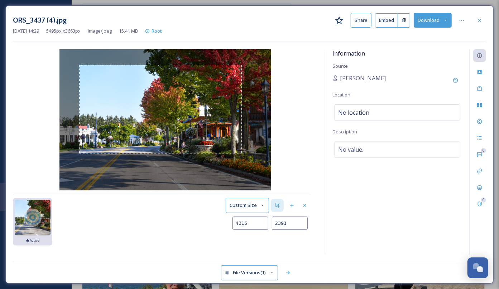
type input "2410"
type input "4343"
type input "2433"
type input "4362"
type input "2456"
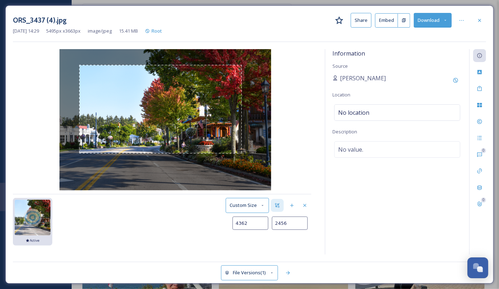
type input "4381"
type input "2474"
type input "4395"
type input "2489"
type input "4406"
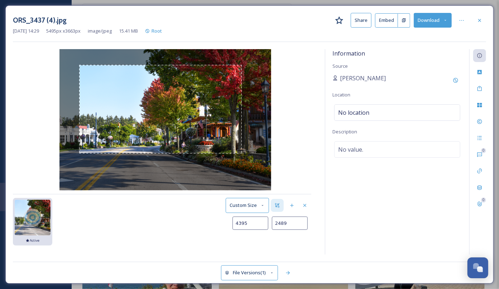
type input "2500"
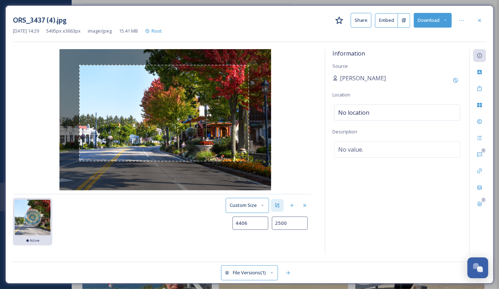
type input "4415"
type input "2507"
type input "4423"
type input "2513"
type input "4431"
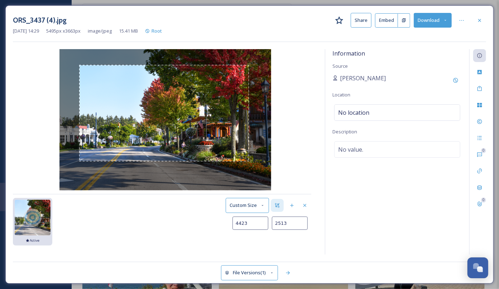
type input "2520"
type input "4438"
type input "2530"
type input "4445"
type input "2540"
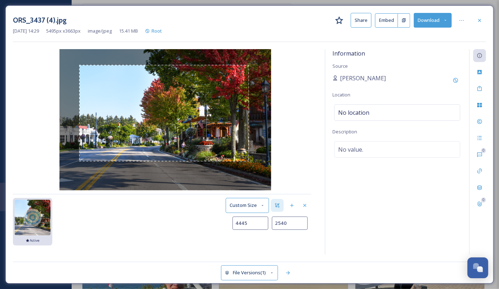
type input "4451"
type input "2549"
type input "4457"
type input "2559"
type input "4462"
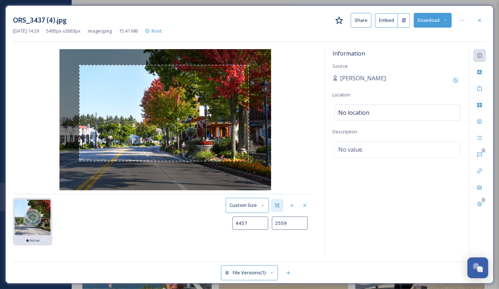
type input "2568"
type input "4467"
type input "2575"
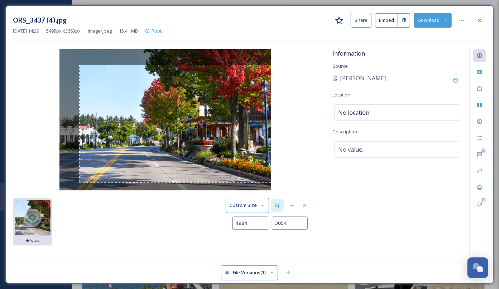
click at [271, 182] on div "[DATE] 14:29 image/jpeg 5495 x 3663 Active Custom Size 4984 3054" at bounding box center [165, 151] width 305 height 205
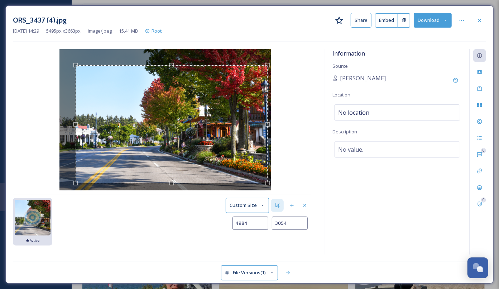
click at [253, 171] on div "Use the arrow keys to move the crop selection area" at bounding box center [172, 124] width 192 height 118
click at [72, 123] on div "Use the up and down arrow keys to move the west drag handle to change the crop …" at bounding box center [71, 124] width 4 height 4
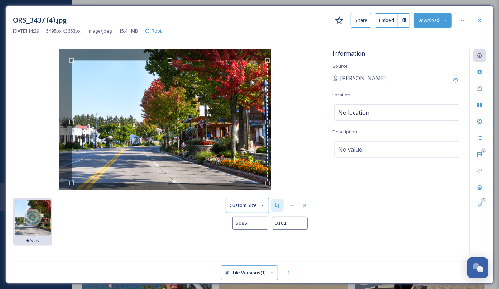
click at [170, 61] on div "Use the up and down arrow keys to move the north drag handle to change the crop…" at bounding box center [170, 60] width 4 height 4
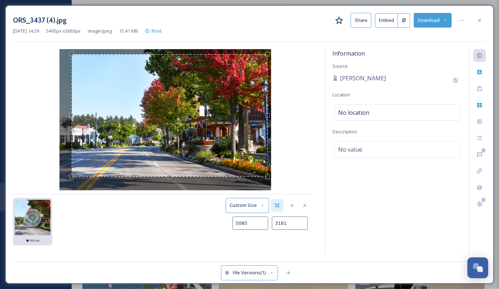
click at [256, 150] on div "Use the arrow keys to move the crop selection area" at bounding box center [170, 115] width 196 height 122
click at [295, 241] on button "Save as new Version" at bounding box center [284, 240] width 53 height 15
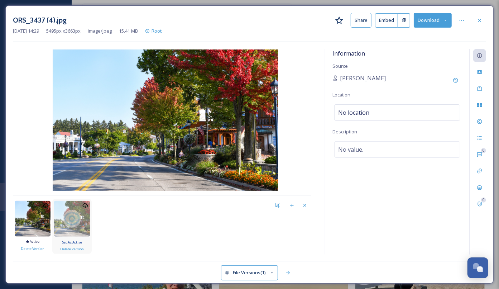
click at [79, 240] on span "Set As Active" at bounding box center [72, 241] width 20 height 5
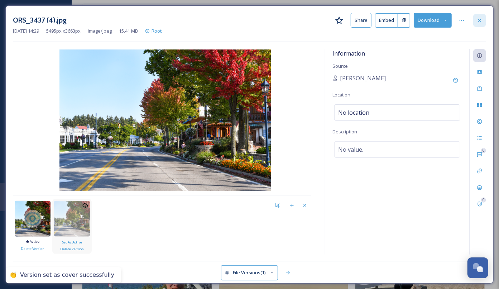
click at [482, 23] on div at bounding box center [479, 20] width 13 height 13
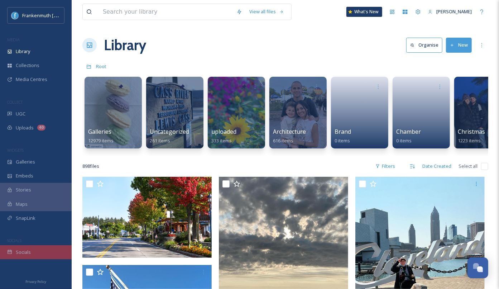
click at [38, 256] on div "Socials" at bounding box center [36, 252] width 72 height 14
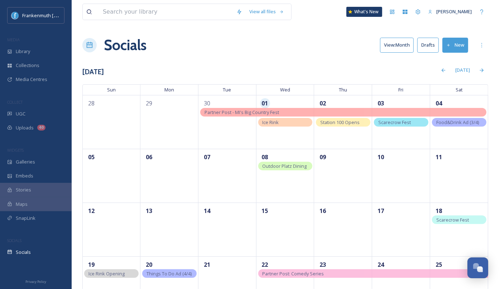
click at [431, 45] on button "Drafts" at bounding box center [427, 45] width 21 height 15
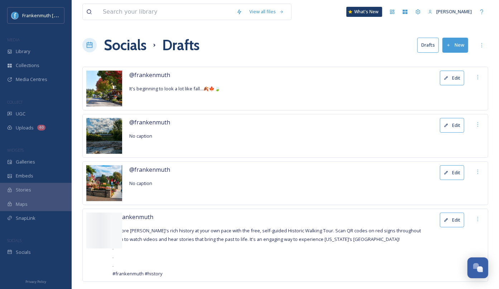
click at [460, 77] on button "Edit" at bounding box center [452, 78] width 24 height 15
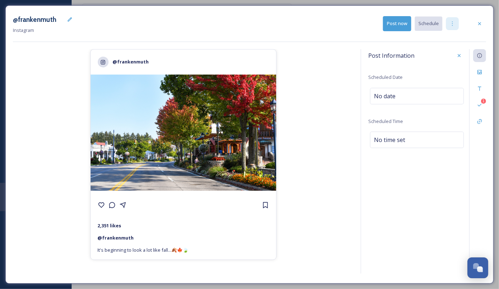
click at [458, 25] on div at bounding box center [452, 23] width 13 height 13
click at [447, 43] on div "Duplicate Post" at bounding box center [439, 39] width 38 height 14
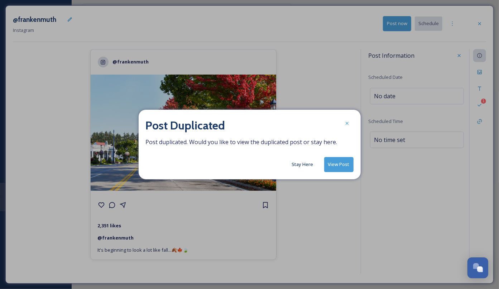
click at [344, 163] on button "View Post" at bounding box center [338, 164] width 29 height 15
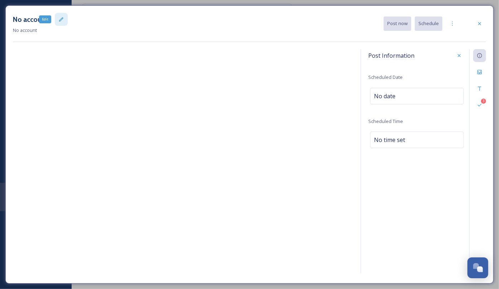
click at [59, 21] on icon at bounding box center [61, 19] width 6 height 6
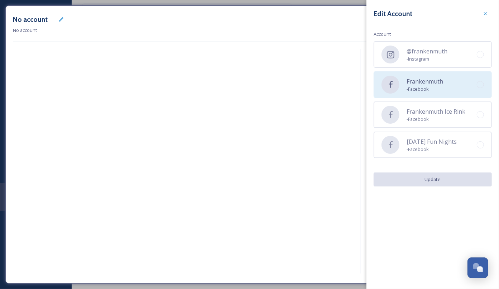
click at [440, 91] on span "- Facebook" at bounding box center [424, 89] width 37 height 7
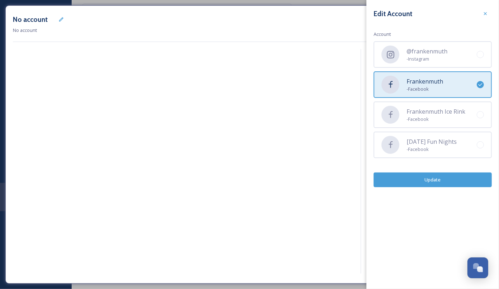
click at [440, 180] on button "Update" at bounding box center [432, 179] width 118 height 15
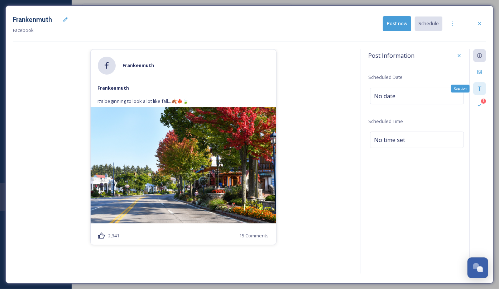
click at [482, 91] on div "Caption" at bounding box center [479, 88] width 13 height 13
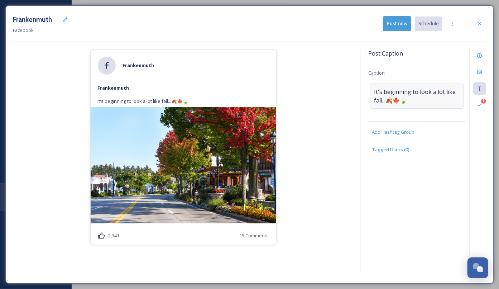
click at [452, 92] on span "It's beginning to look a lot like fall...🍂🍁🍃" at bounding box center [417, 95] width 86 height 17
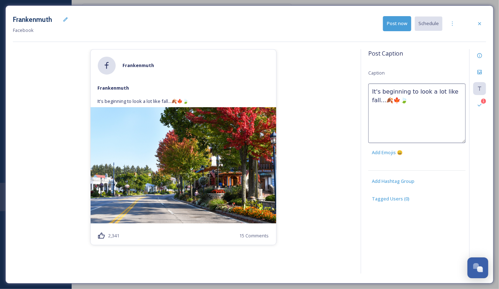
click at [379, 100] on textarea "It's beginning to look a lot like fall...🍂🍁🍃" at bounding box center [416, 112] width 97 height 59
click at [330, 155] on div "[PERSON_NAME] It's beginning to look a lot like fall...🍂🍁🍃 2,341 15 Comments" at bounding box center [183, 162] width 340 height 227
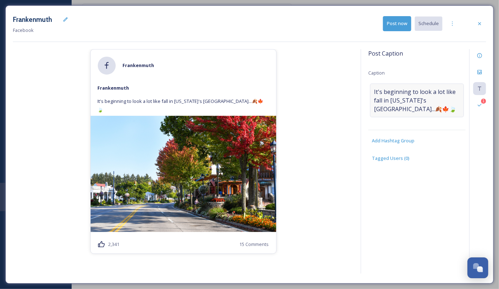
click at [420, 106] on span "It's beginning to look a lot like fall in [US_STATE]'s [GEOGRAPHIC_DATA]...🍂🍁🍃" at bounding box center [417, 100] width 86 height 26
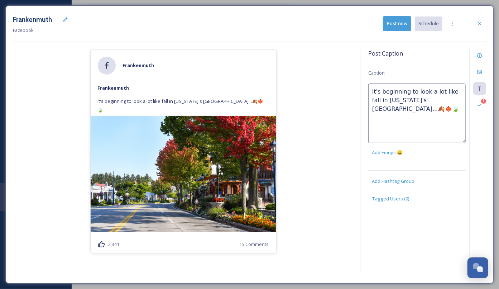
click at [430, 108] on textarea "It's beginning to look a lot like fall in [US_STATE]'s [GEOGRAPHIC_DATA]...🍂🍁🍃" at bounding box center [416, 112] width 97 height 59
click at [379, 118] on textarea "It's beginning to look a lot like fall in [US_STATE]'s [GEOGRAPHIC_DATA]...🍂🍁🍃 …" at bounding box center [416, 112] width 97 height 59
click at [486, 103] on div "1 Validations" at bounding box center [479, 104] width 13 height 13
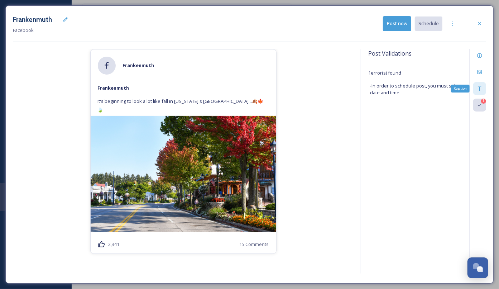
click at [480, 82] on div "Caption" at bounding box center [479, 88] width 13 height 13
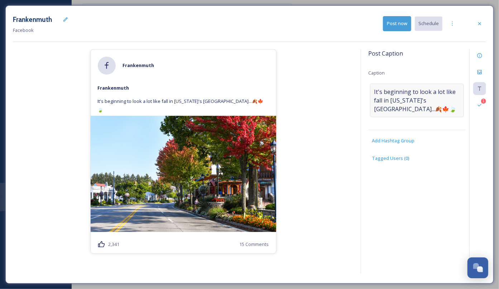
click at [447, 103] on span "It's beginning to look a lot like fall in [US_STATE]'s [GEOGRAPHIC_DATA]...🍂🍁🍃" at bounding box center [417, 100] width 86 height 26
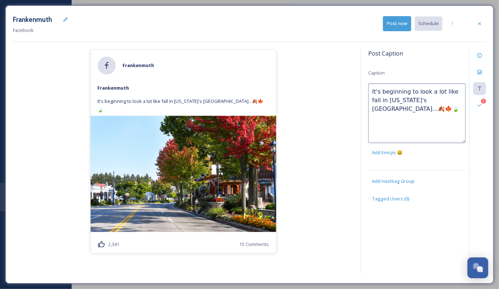
click at [435, 108] on textarea "It's beginning to look a lot like fall in [US_STATE]'s [GEOGRAPHIC_DATA]...🍂🍁🍃" at bounding box center [416, 112] width 97 height 59
paste textarea "[URL][DOMAIN_NAME]"
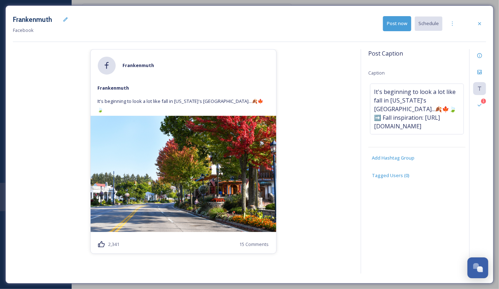
click at [328, 177] on div "[PERSON_NAME] It's beginning to look a lot like fall in [US_STATE]'s [GEOGRAPHI…" at bounding box center [183, 162] width 340 height 227
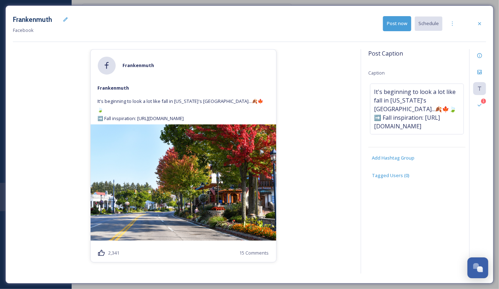
click at [302, 165] on div "[PERSON_NAME] It's beginning to look a lot like fall in [US_STATE]'s [GEOGRAPHI…" at bounding box center [183, 162] width 340 height 227
click at [402, 28] on button "Post now" at bounding box center [397, 23] width 28 height 15
click at [476, 24] on div at bounding box center [479, 23] width 13 height 13
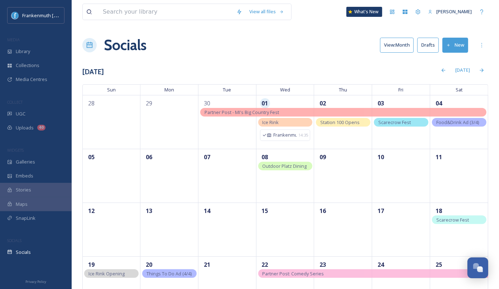
click at [432, 42] on button "Drafts" at bounding box center [427, 45] width 21 height 15
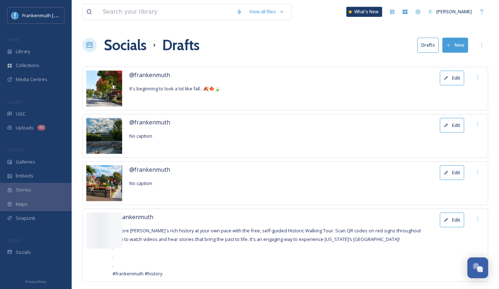
click at [456, 77] on button "Edit" at bounding box center [452, 78] width 24 height 15
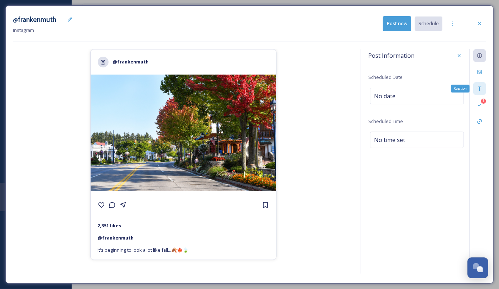
click at [481, 89] on icon at bounding box center [479, 89] width 6 height 6
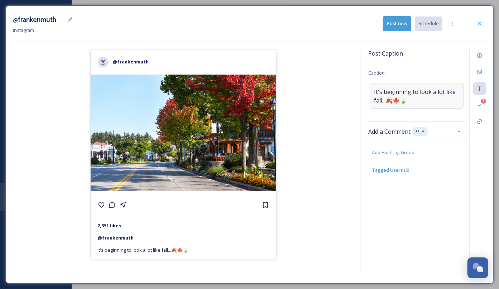
click at [449, 99] on span "It's beginning to look a lot like fall...🍂🍁🍃" at bounding box center [417, 95] width 86 height 17
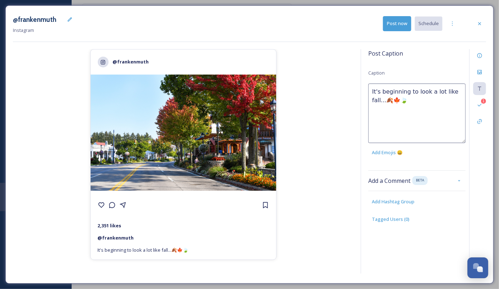
click at [446, 99] on textarea "It's beginning to look a lot like fall...🍂🍁🍃" at bounding box center [416, 112] width 97 height 59
click at [344, 114] on div "@frankenmuth 2,351 likes @ frankenmuth It's beginning to look a lot like fall..…" at bounding box center [183, 162] width 340 height 227
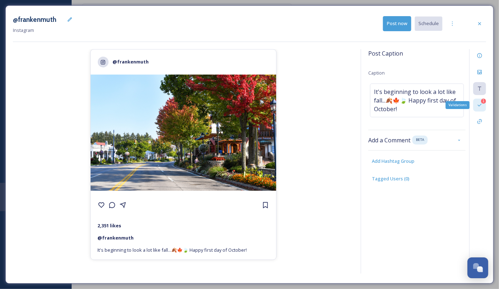
click at [485, 102] on div "1" at bounding box center [483, 100] width 5 height 5
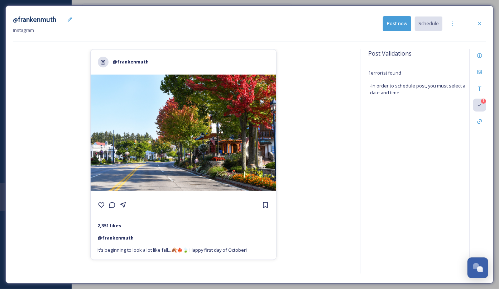
click at [374, 97] on div "Post Validations 1 error(s) found - In order to schedule post, you must select …" at bounding box center [416, 78] width 97 height 59
click at [480, 88] on icon at bounding box center [479, 89] width 6 height 6
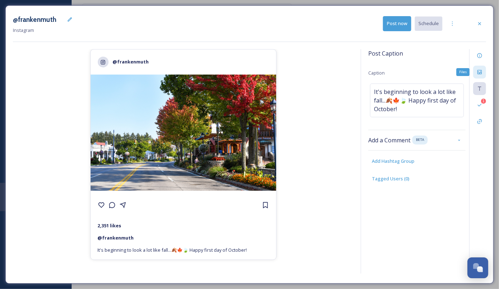
click at [480, 76] on div "Files" at bounding box center [479, 72] width 13 height 13
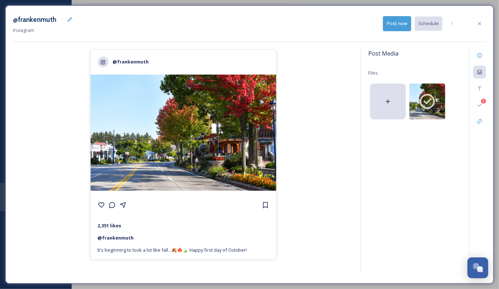
click at [480, 97] on div "1" at bounding box center [477, 161] width 17 height 224
click at [480, 104] on icon at bounding box center [479, 104] width 4 height 3
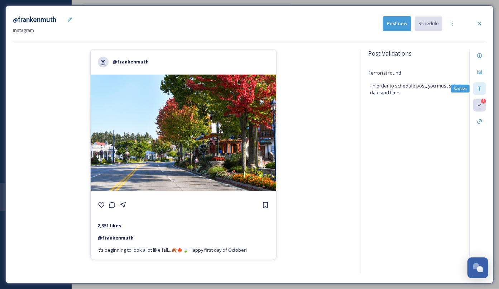
click at [479, 91] on div "Caption" at bounding box center [479, 88] width 13 height 13
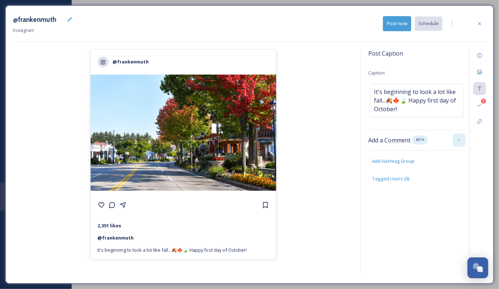
click at [459, 138] on icon at bounding box center [459, 140] width 6 height 6
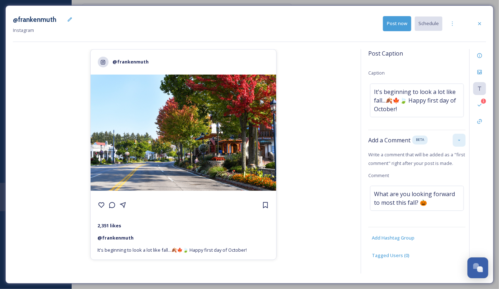
click at [459, 135] on div at bounding box center [459, 140] width 13 height 13
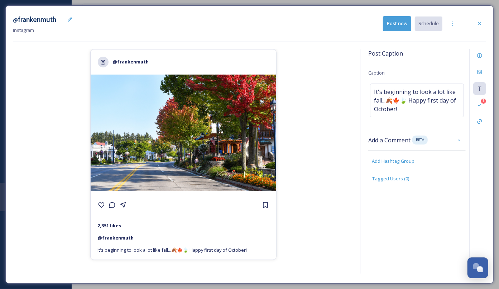
click at [323, 117] on div "@frankenmuth 2,351 likes @ frankenmuth It's beginning to look a lot like fall..…" at bounding box center [183, 162] width 340 height 227
click at [384, 98] on span "It's beginning to look a lot like fall...🍂🍁🍃 Happy first day of October!" at bounding box center [417, 100] width 86 height 26
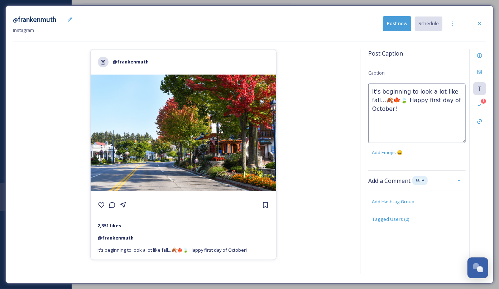
click at [380, 100] on textarea "It's beginning to look a lot like fall...🍂🍁🍃 Happy first day of October!" at bounding box center [416, 112] width 97 height 59
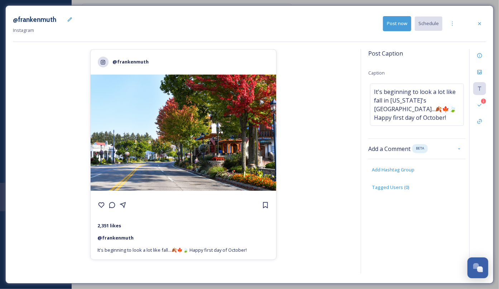
click at [333, 186] on div "@frankenmuth 2,351 likes @ frankenmuth It's beginning to look a lot like fall..…" at bounding box center [183, 162] width 340 height 227
click at [323, 168] on div "@frankenmuth 2,351 likes @ frankenmuth It's beginning to look a lot like fall i…" at bounding box center [183, 162] width 340 height 227
click at [482, 57] on icon at bounding box center [479, 56] width 6 height 6
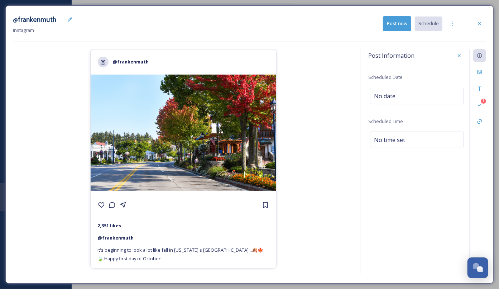
click at [418, 105] on div "Post Information Scheduled Date No date Scheduled Time No time set" at bounding box center [416, 104] width 97 height 111
click at [408, 98] on div "No date" at bounding box center [417, 96] width 94 height 16
click at [394, 101] on input "text" at bounding box center [405, 96] width 71 height 16
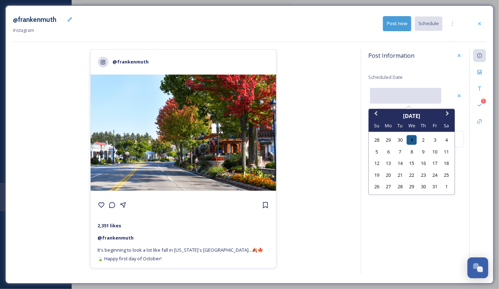
click at [410, 139] on div "1" at bounding box center [412, 140] width 10 height 10
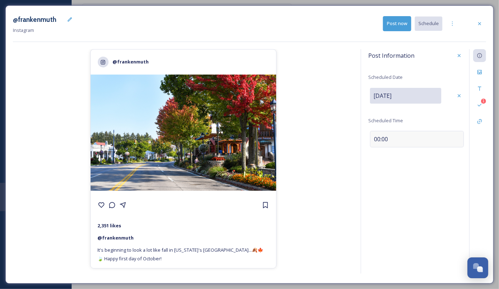
click at [392, 134] on div "00:00" at bounding box center [417, 139] width 94 height 16
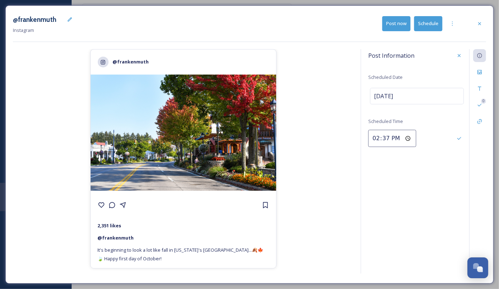
click at [373, 136] on input "14:37" at bounding box center [392, 138] width 48 height 17
click at [456, 139] on div at bounding box center [459, 138] width 13 height 13
click at [416, 191] on div "Post Information Scheduled Date [DATE] Scheduled Time 17:15 0" at bounding box center [422, 161] width 125 height 224
click at [429, 23] on button "Schedule" at bounding box center [428, 23] width 28 height 15
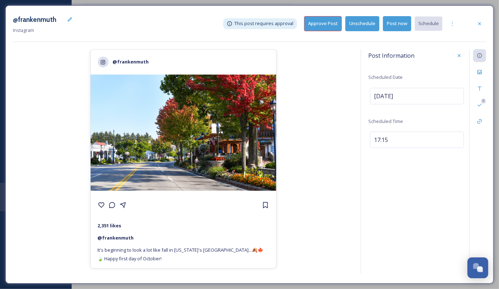
click at [338, 26] on button "Approve Post" at bounding box center [323, 23] width 38 height 15
